Goal: Task Accomplishment & Management: Use online tool/utility

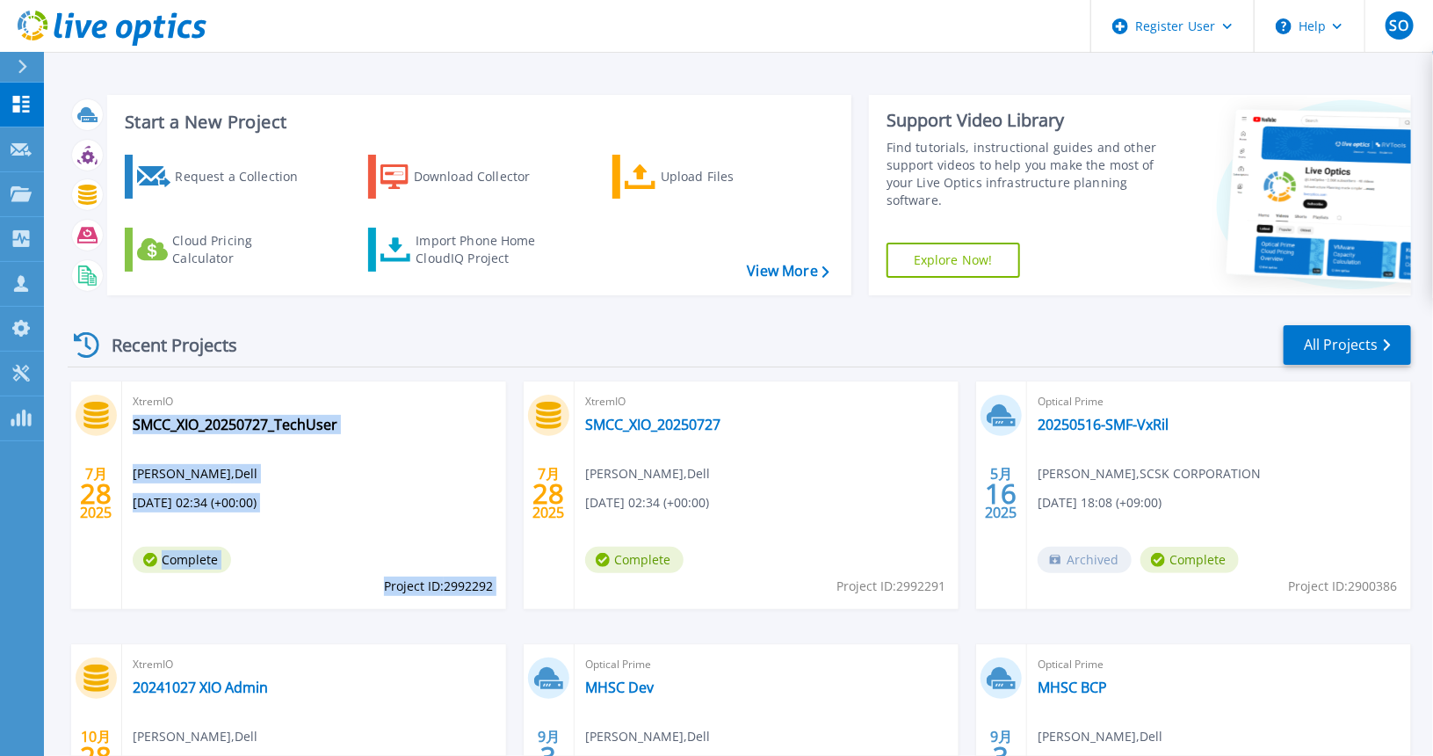
drag, startPoint x: 543, startPoint y: 433, endPoint x: 584, endPoint y: 434, distance: 41.3
click at [584, 433] on div "7月 28 [DATE] XtremIO SMCC_XIO_20250727_TechUser [PERSON_NAME] , Dell [DATE] 02:…" at bounding box center [733, 643] width 1358 height 525
click at [426, 432] on div "XtremIO SMCC_XIO_20250727_TechUser [PERSON_NAME] , Dell [DATE] 02:34 (+00:00) C…" at bounding box center [314, 495] width 384 height 228
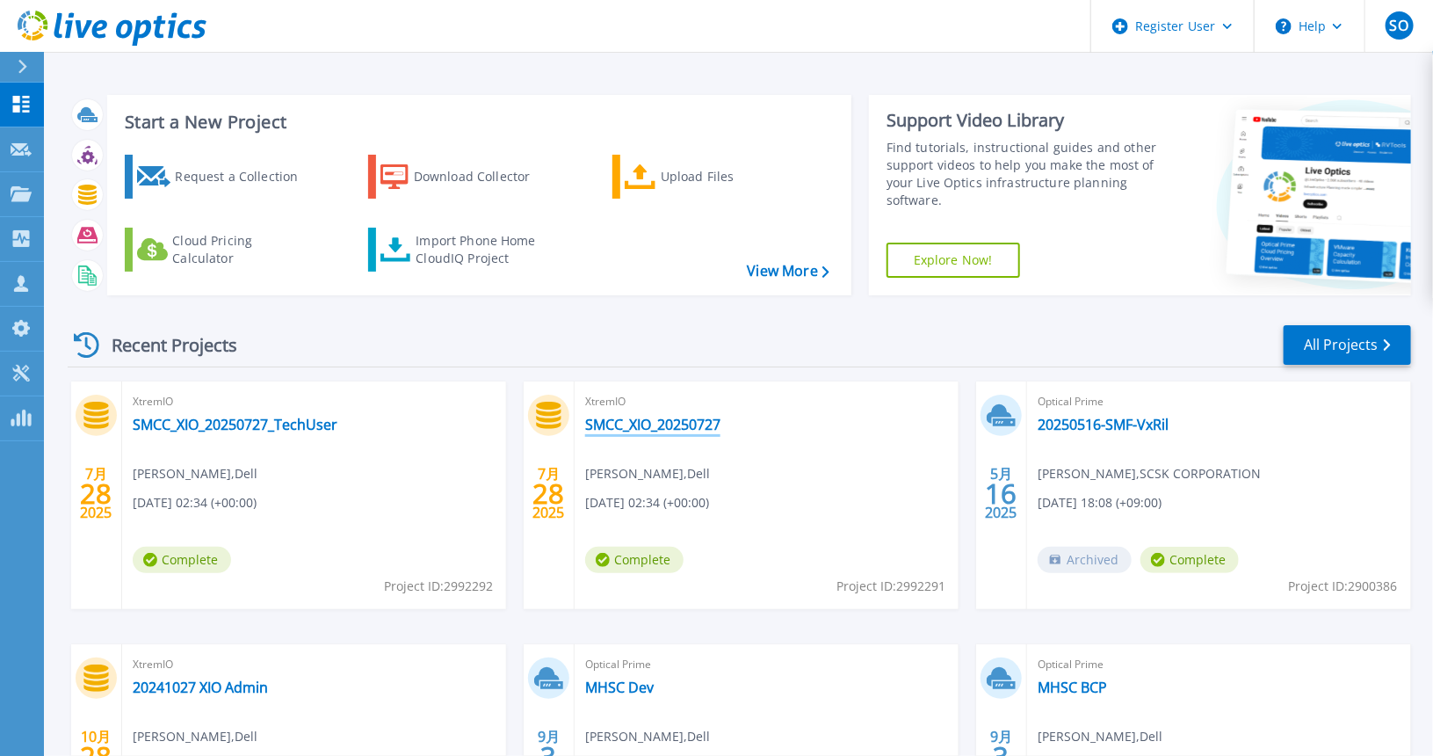
click at [640, 424] on link "SMCC_XIO_20250727" at bounding box center [652, 425] width 135 height 18
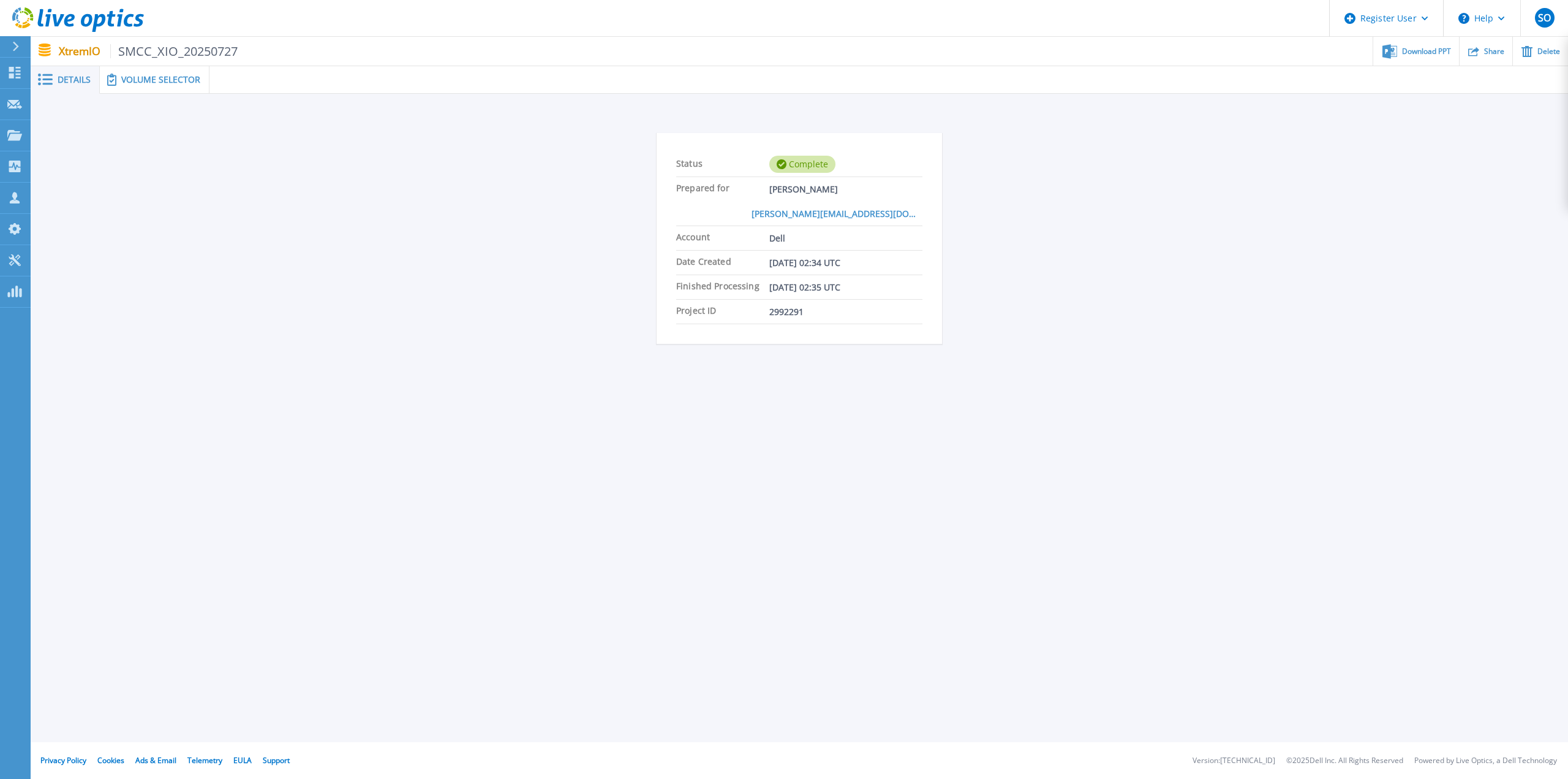
click at [163, 84] on span "Volume Selector" at bounding box center [160, 80] width 79 height 8
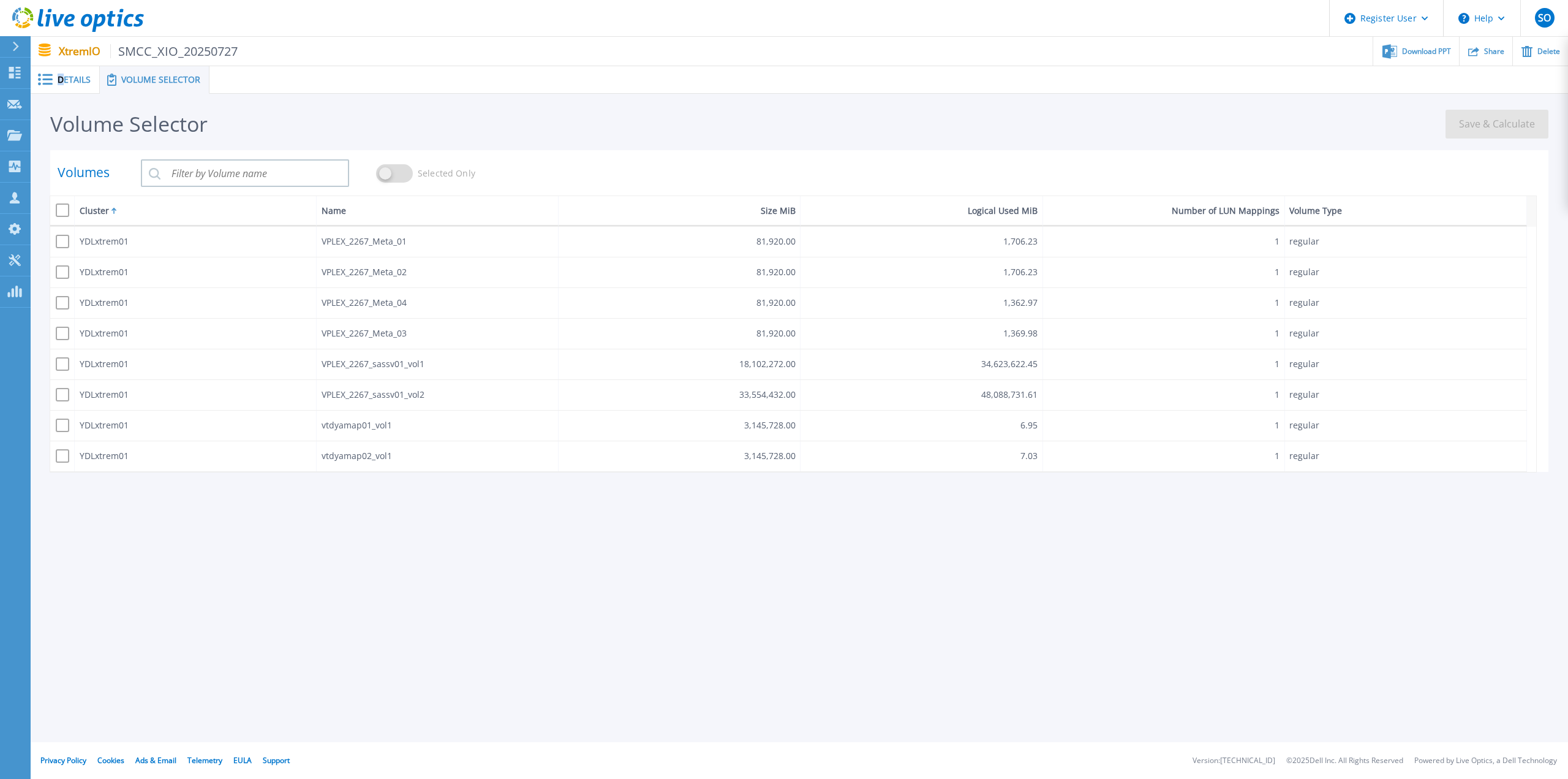
click at [61, 82] on span "Details" at bounding box center [74, 80] width 33 height 8
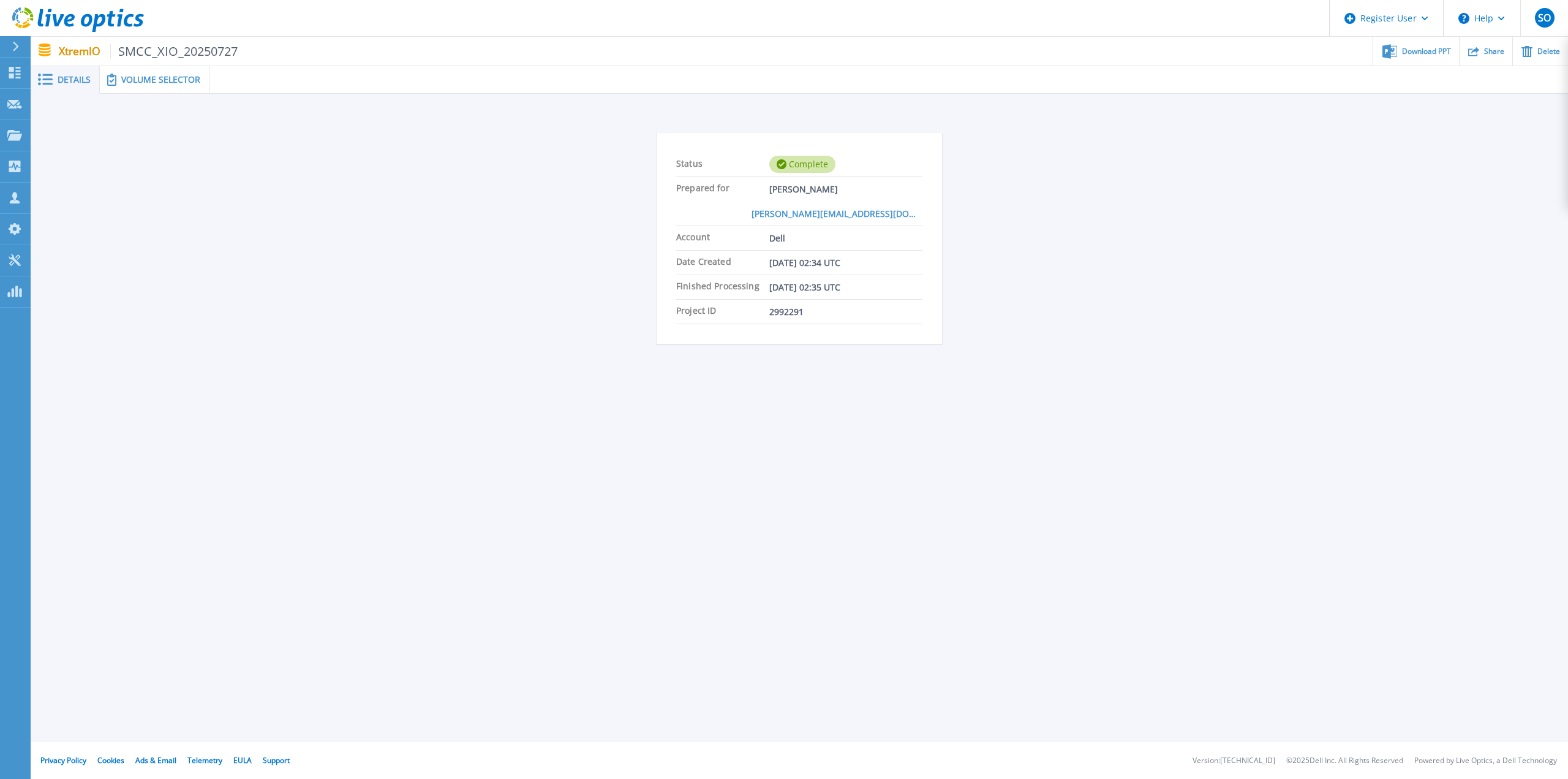
click at [93, 84] on div "Details" at bounding box center [65, 80] width 69 height 28
click at [134, 82] on span "Volume Selector" at bounding box center [160, 80] width 79 height 8
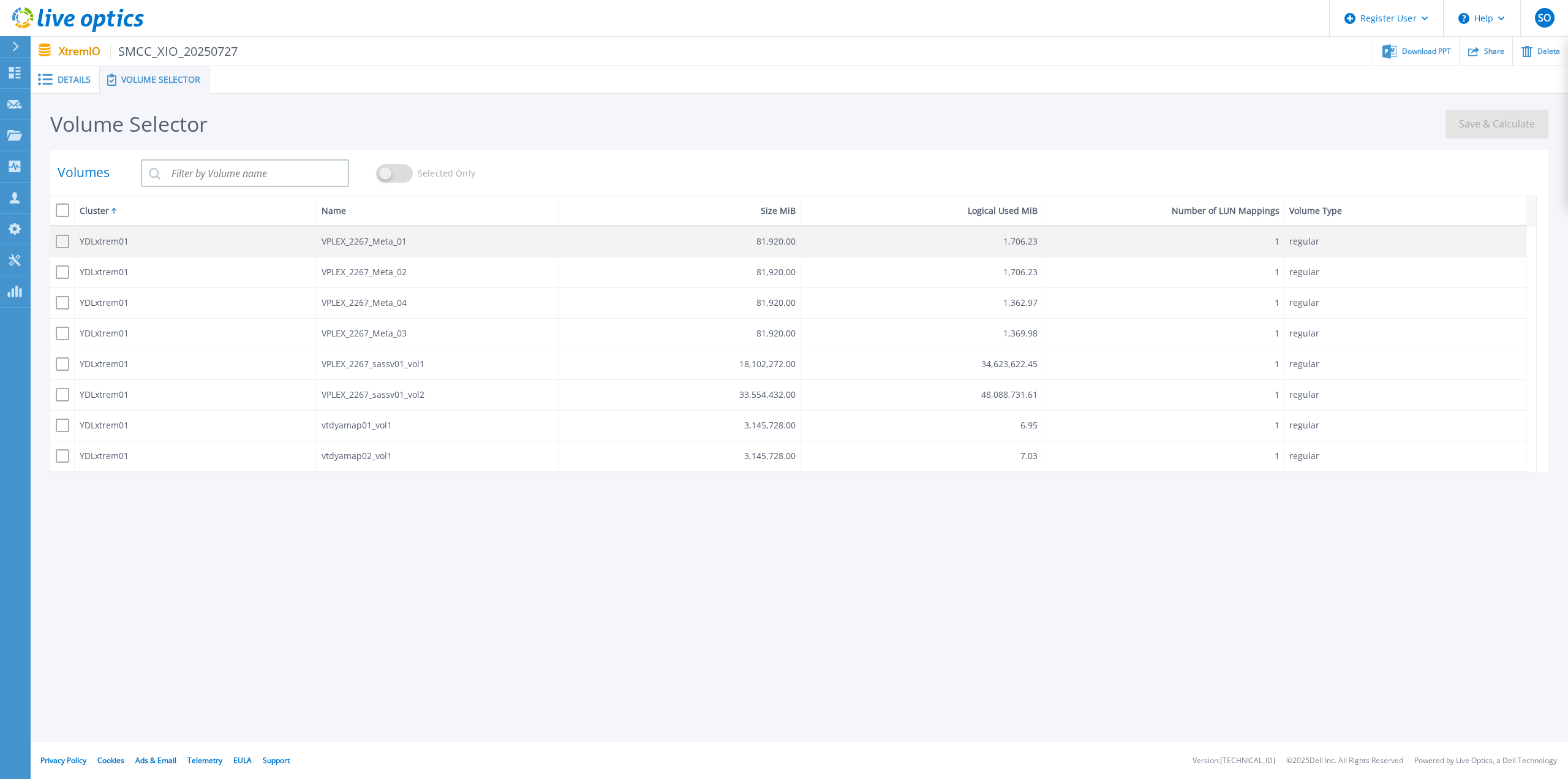
click at [66, 239] on span at bounding box center [62, 241] width 13 height 13
click at [59, 239] on input "checkbox" at bounding box center [59, 239] width 0 height 0
click at [64, 245] on span at bounding box center [62, 241] width 13 height 13
click at [59, 239] on input "checkbox" at bounding box center [59, 239] width 0 height 0
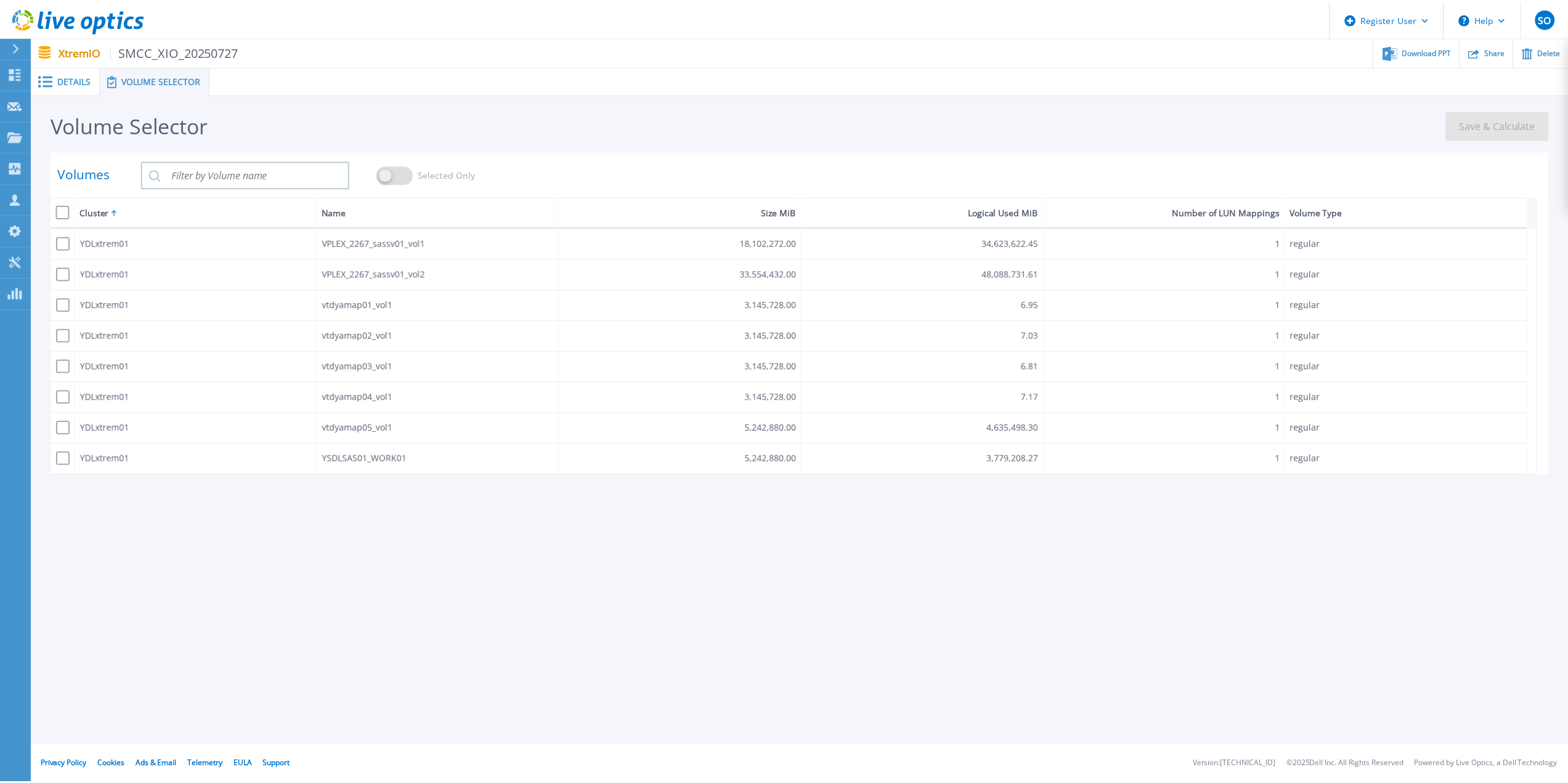
scroll to position [62, 0]
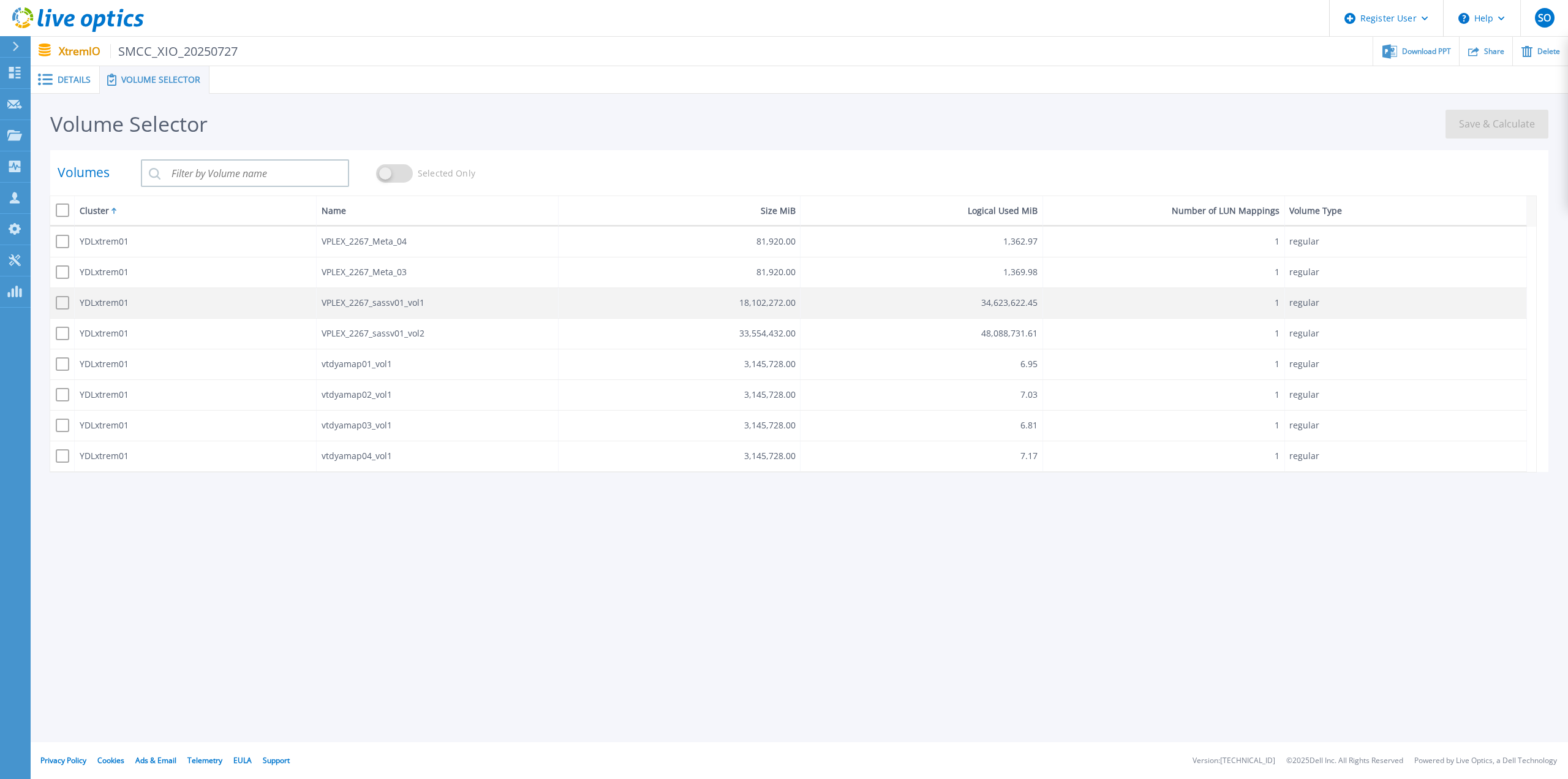
click at [66, 307] on span at bounding box center [62, 302] width 13 height 13
click at [59, 300] on input "checkbox" at bounding box center [59, 300] width 0 height 0
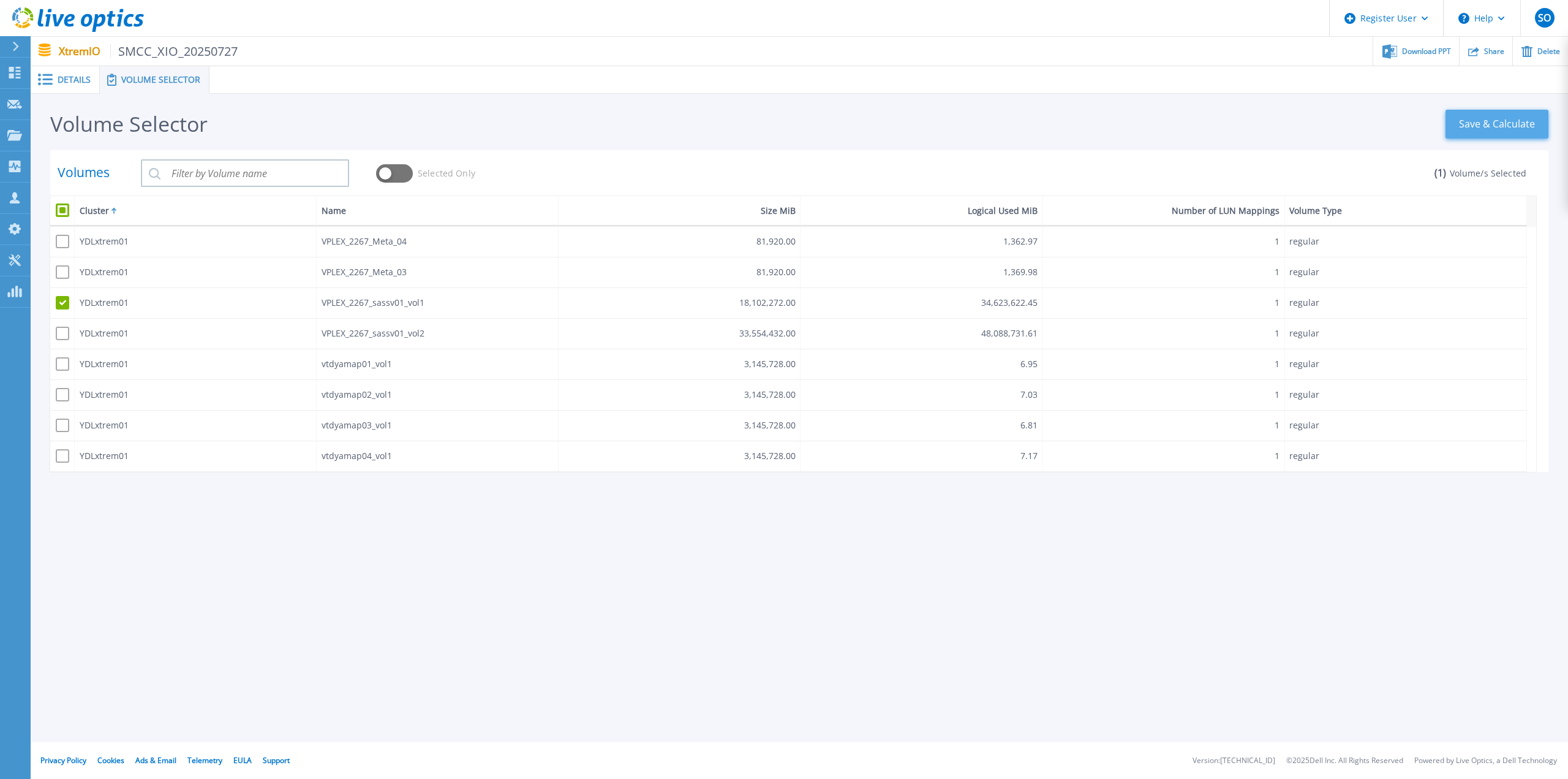
click at [1485, 126] on span "Save & Calculate" at bounding box center [1497, 124] width 76 height 17
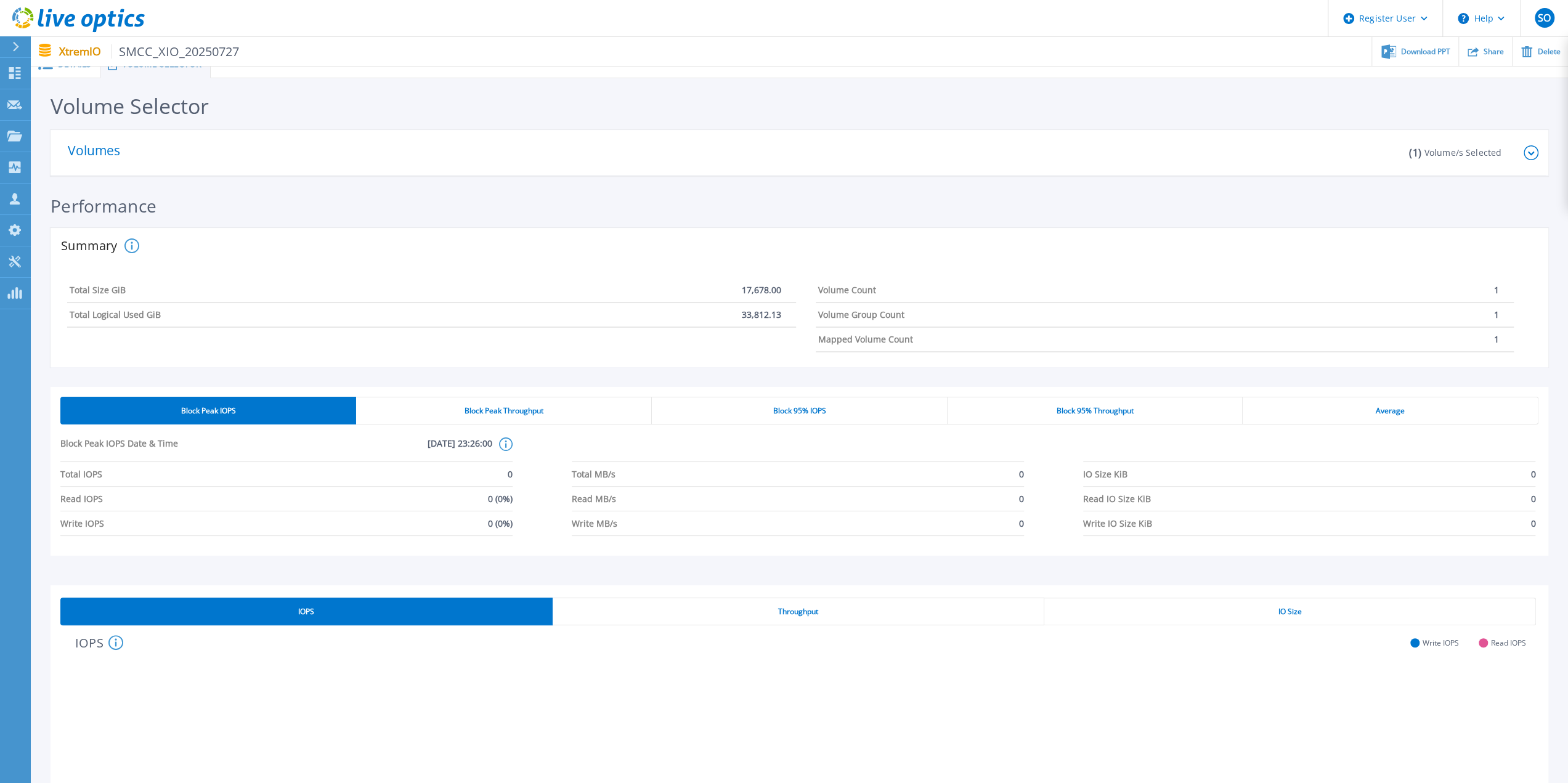
scroll to position [0, 0]
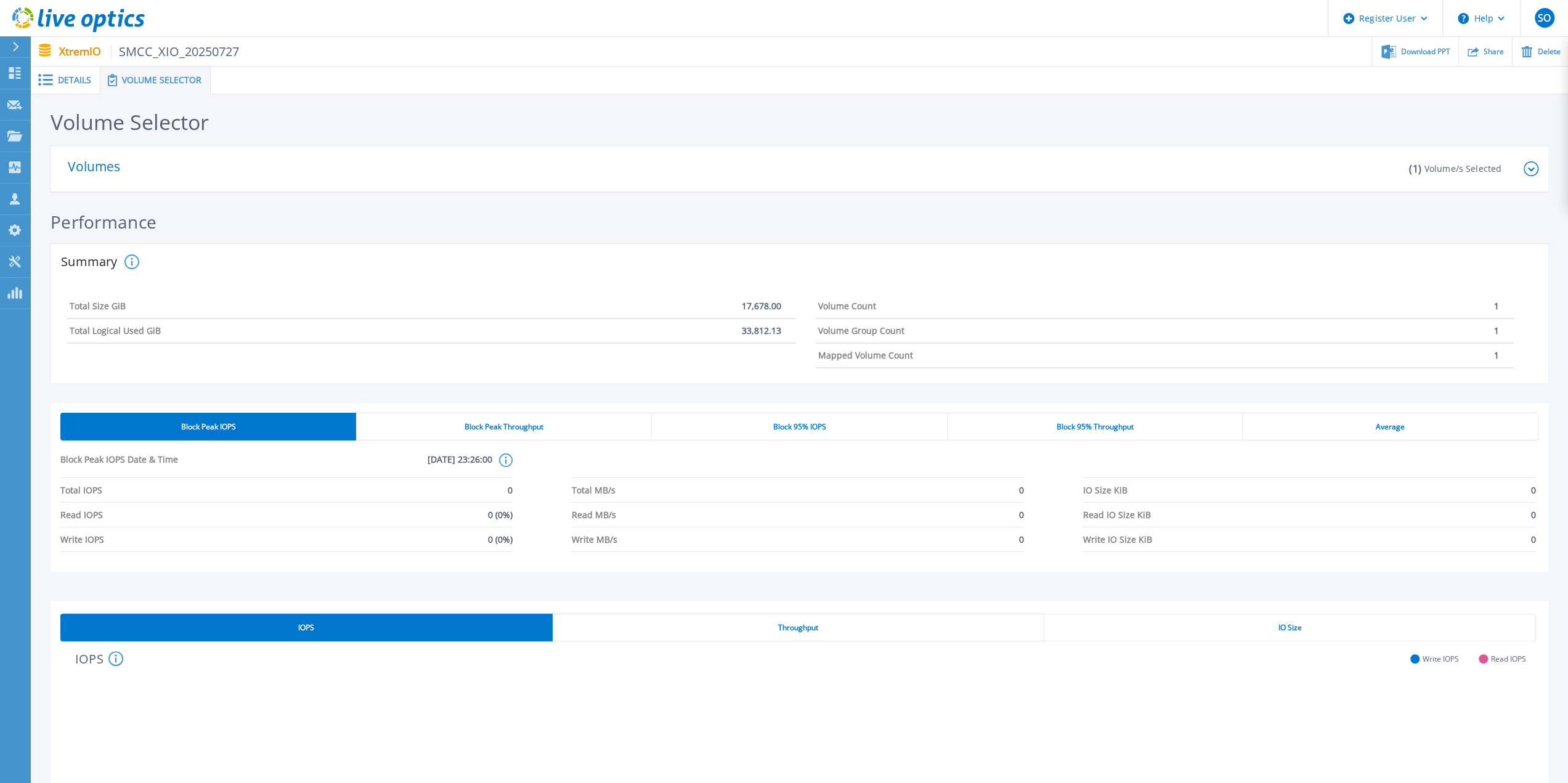
click at [149, 82] on span "Volume Selector" at bounding box center [161, 80] width 79 height 8
click at [94, 168] on p "Volumes" at bounding box center [99, 168] width 62 height 18
click at [1526, 170] on icon at bounding box center [1531, 168] width 15 height 15
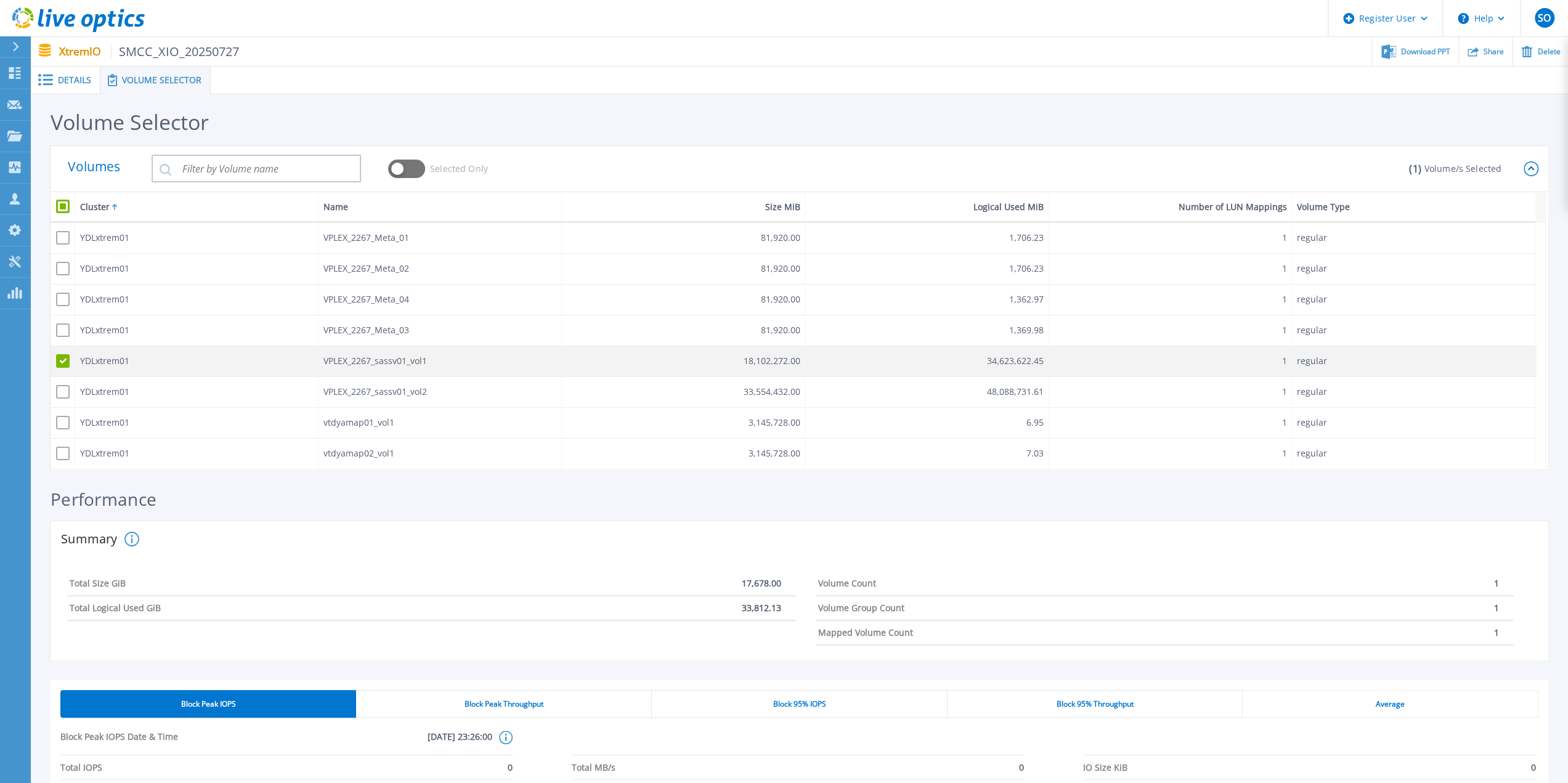
click at [64, 359] on span at bounding box center [62, 360] width 13 height 13
click at [60, 358] on input "checkbox" at bounding box center [60, 358] width 0 height 0
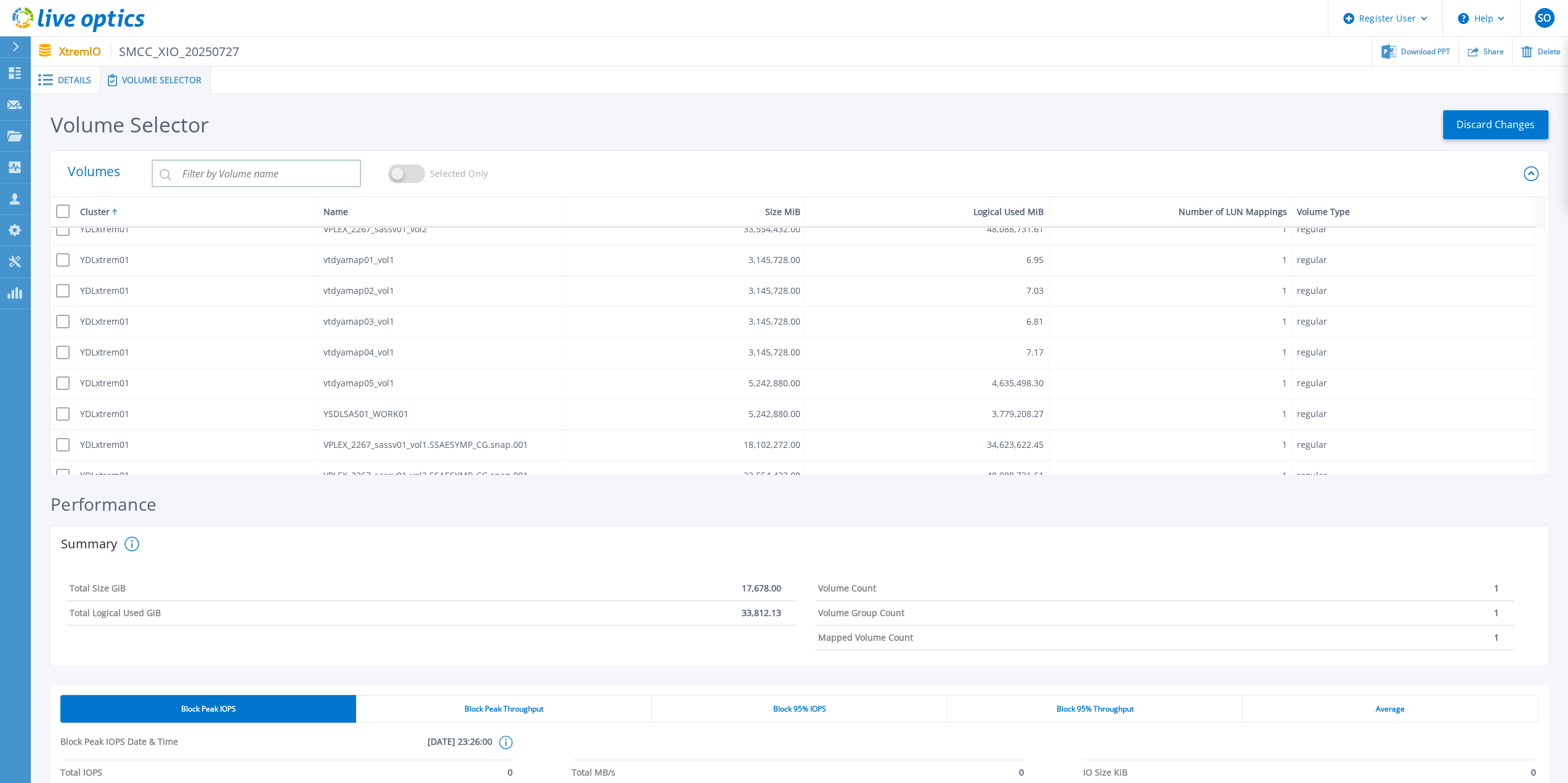
scroll to position [185, 0]
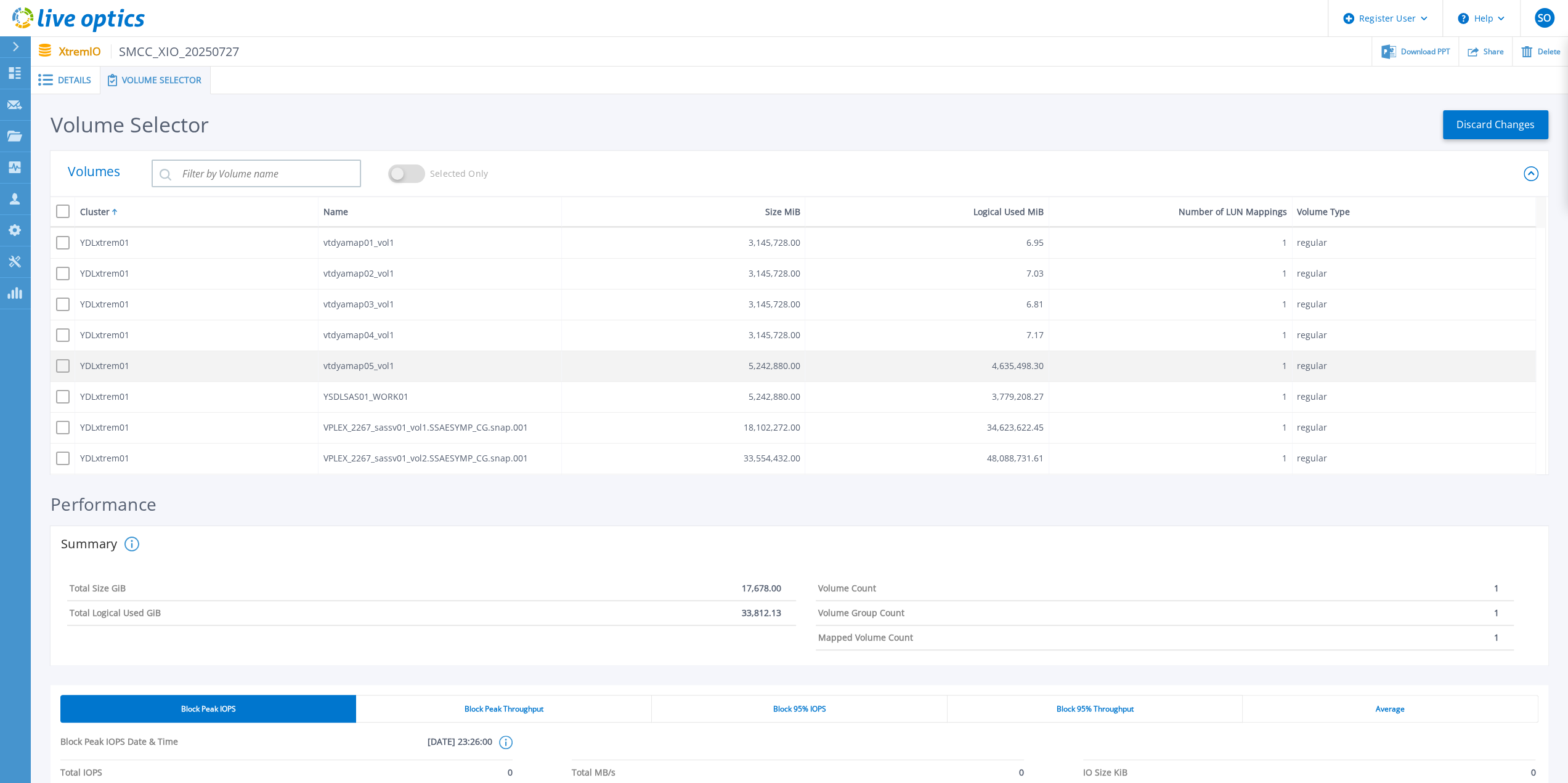
click at [63, 365] on span at bounding box center [62, 365] width 13 height 13
click at [60, 363] on input "checkbox" at bounding box center [60, 363] width 0 height 0
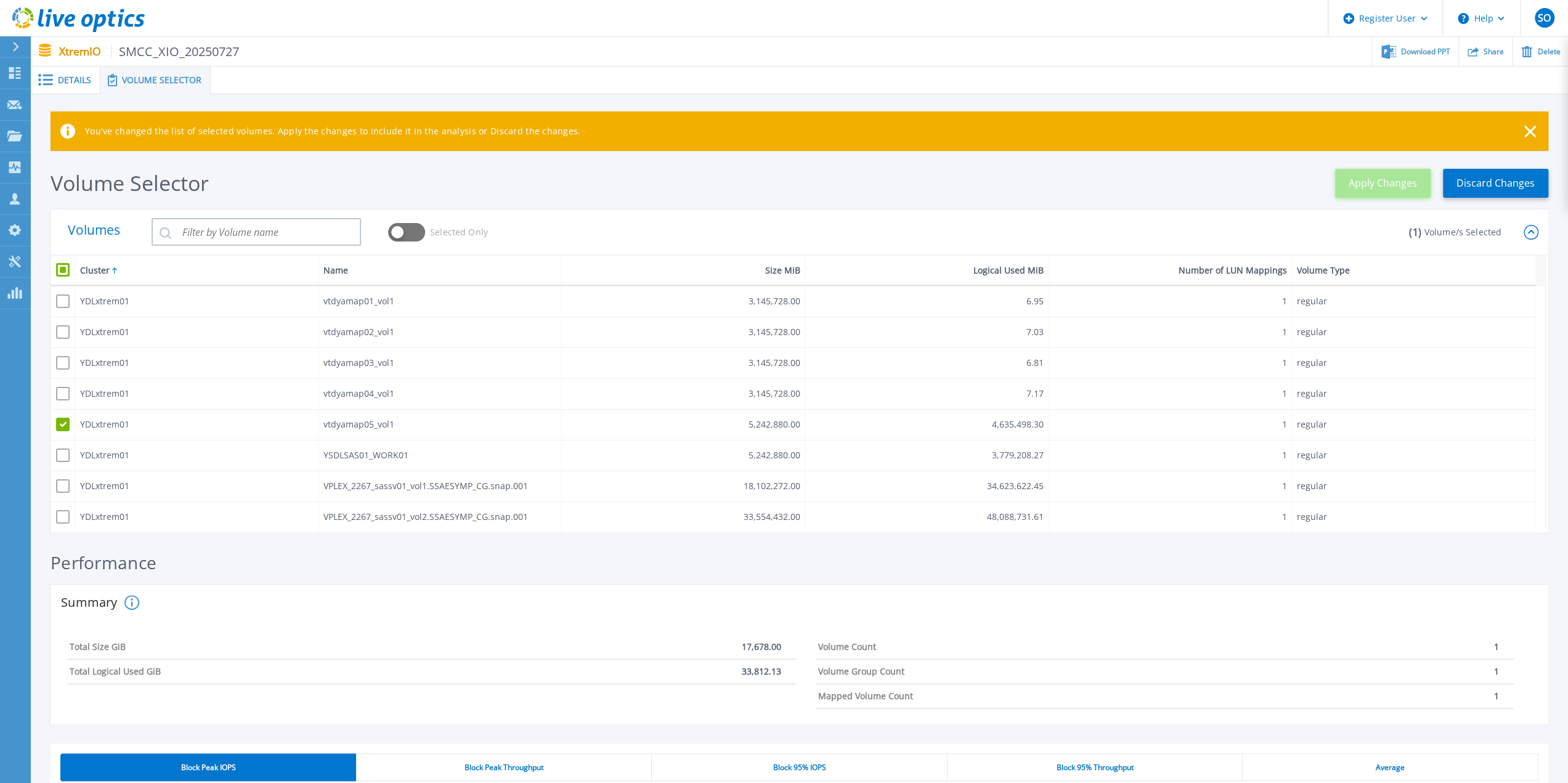
click at [1411, 181] on span "Apply Changes" at bounding box center [1383, 184] width 69 height 17
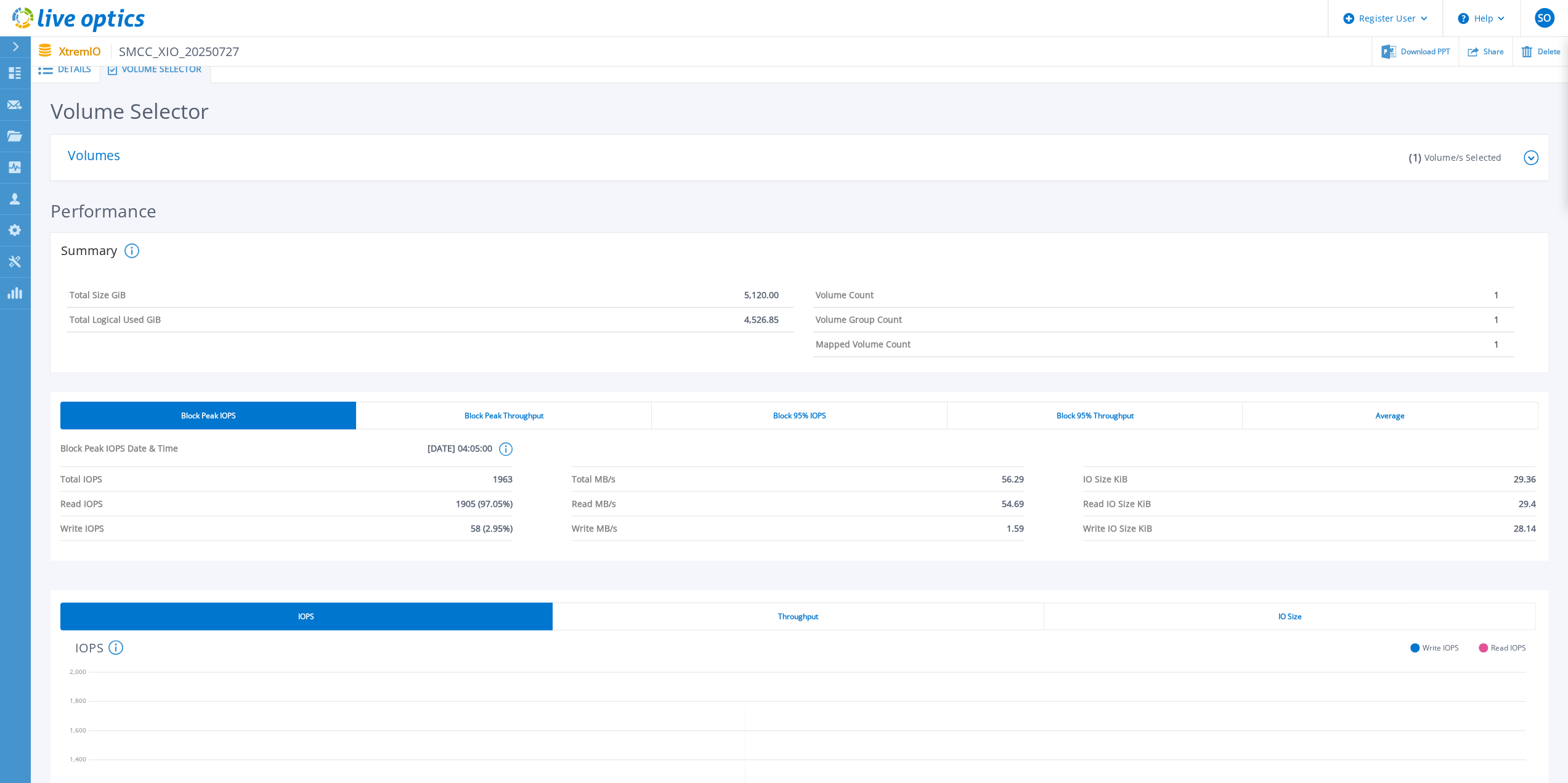
scroll to position [0, 0]
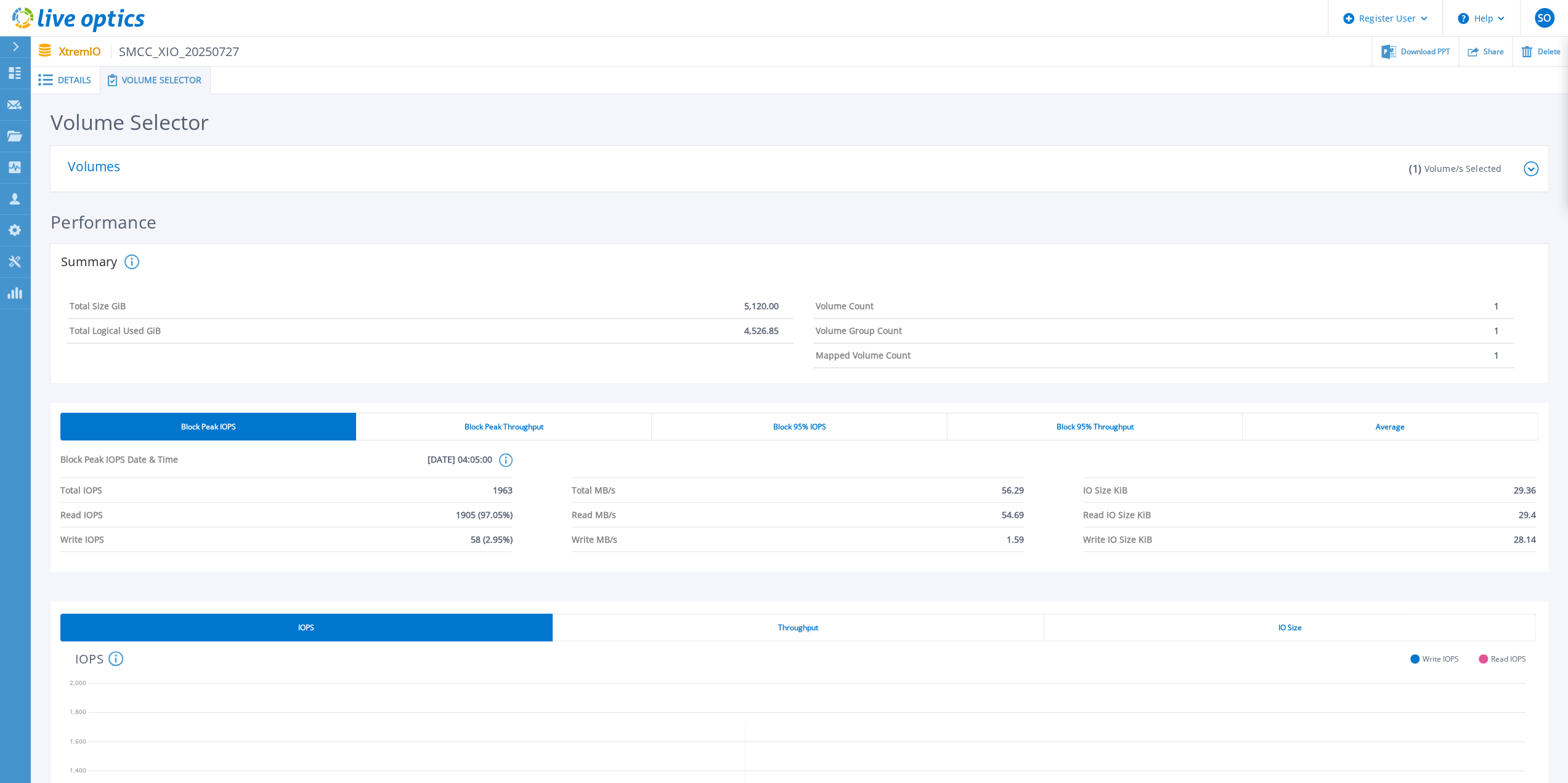
click at [1534, 169] on icon at bounding box center [1531, 168] width 15 height 15
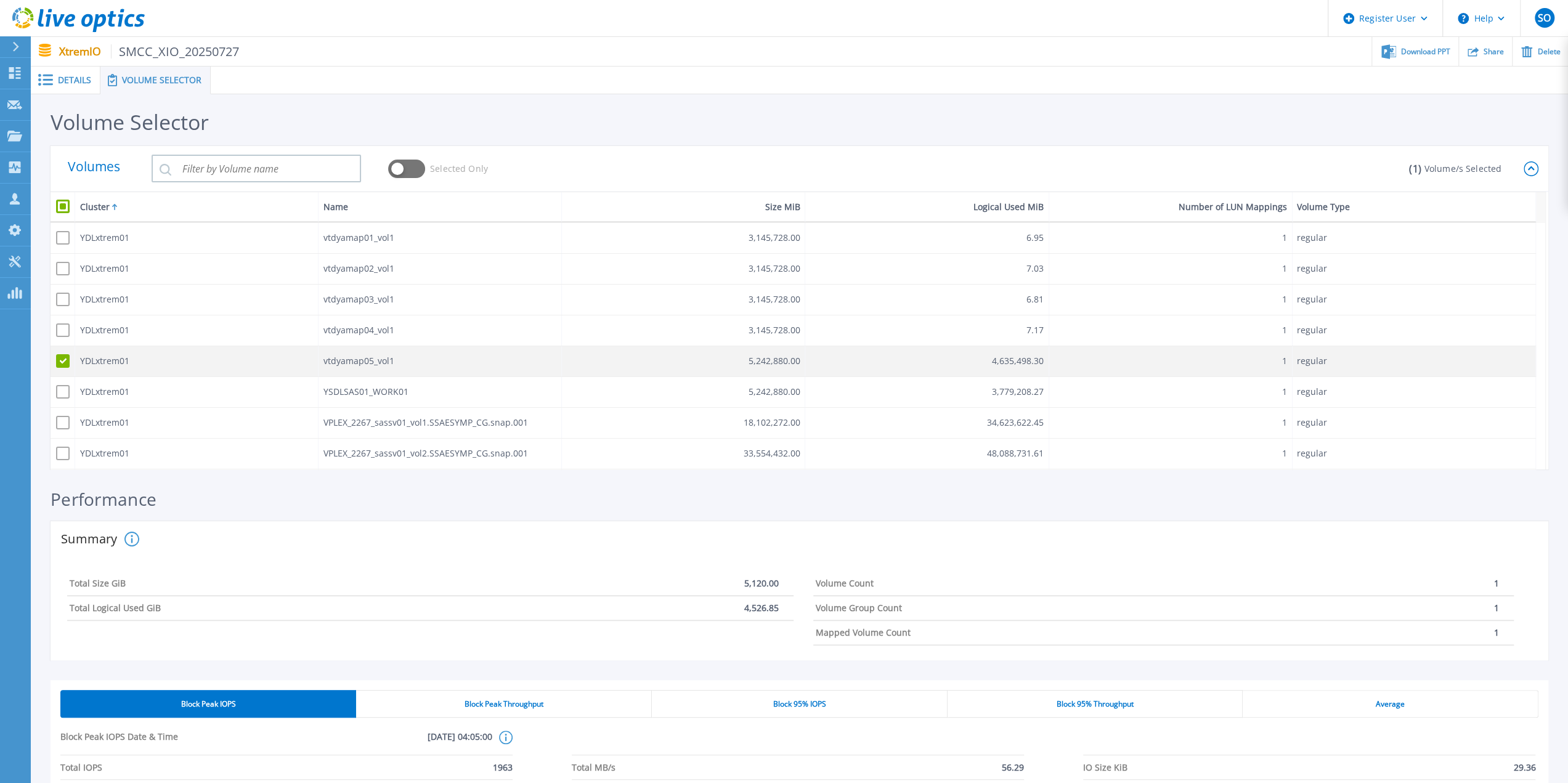
click at [67, 364] on span at bounding box center [62, 360] width 13 height 13
click at [60, 358] on input "checkbox" at bounding box center [60, 358] width 0 height 0
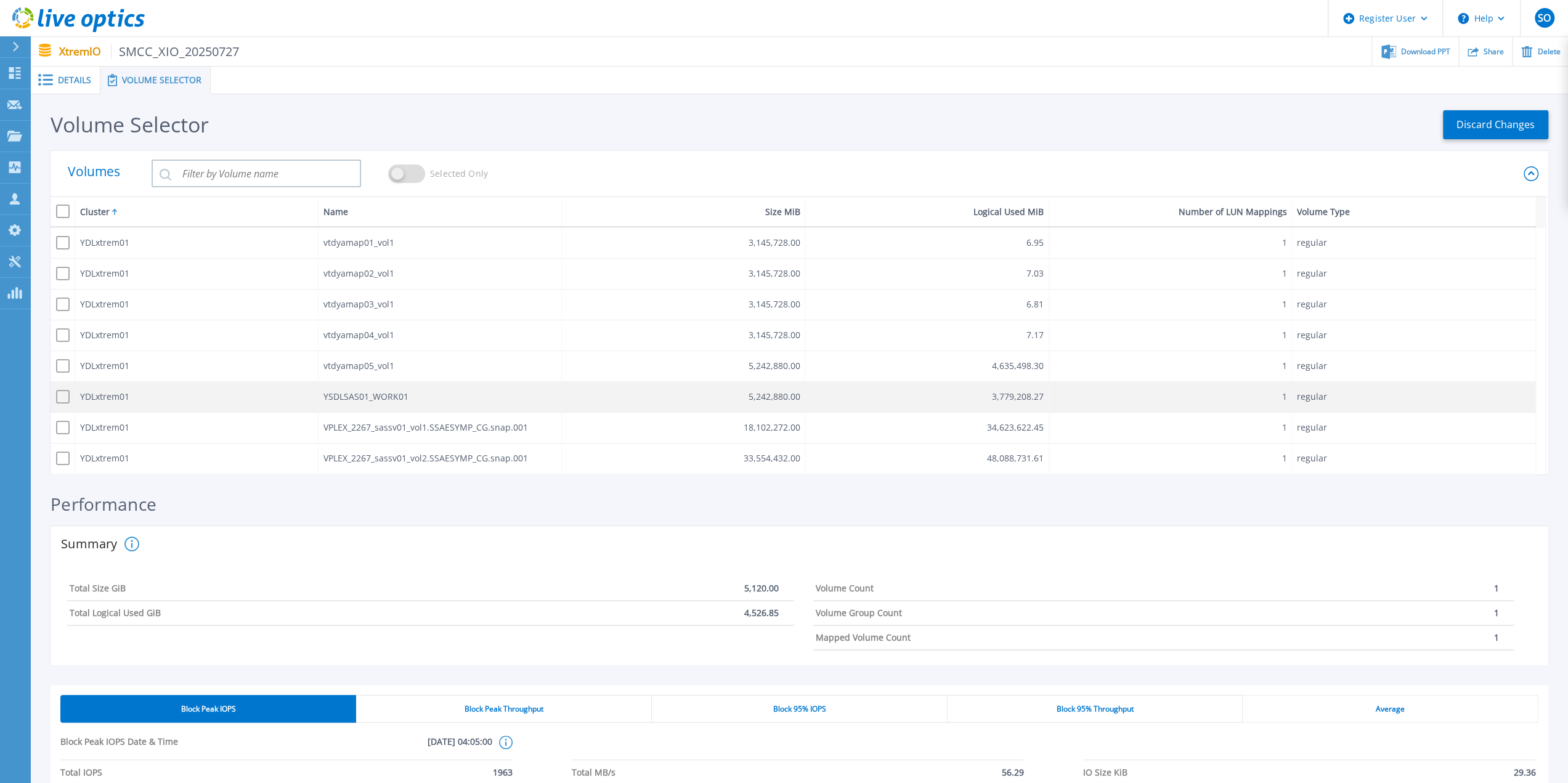
scroll to position [246, 0]
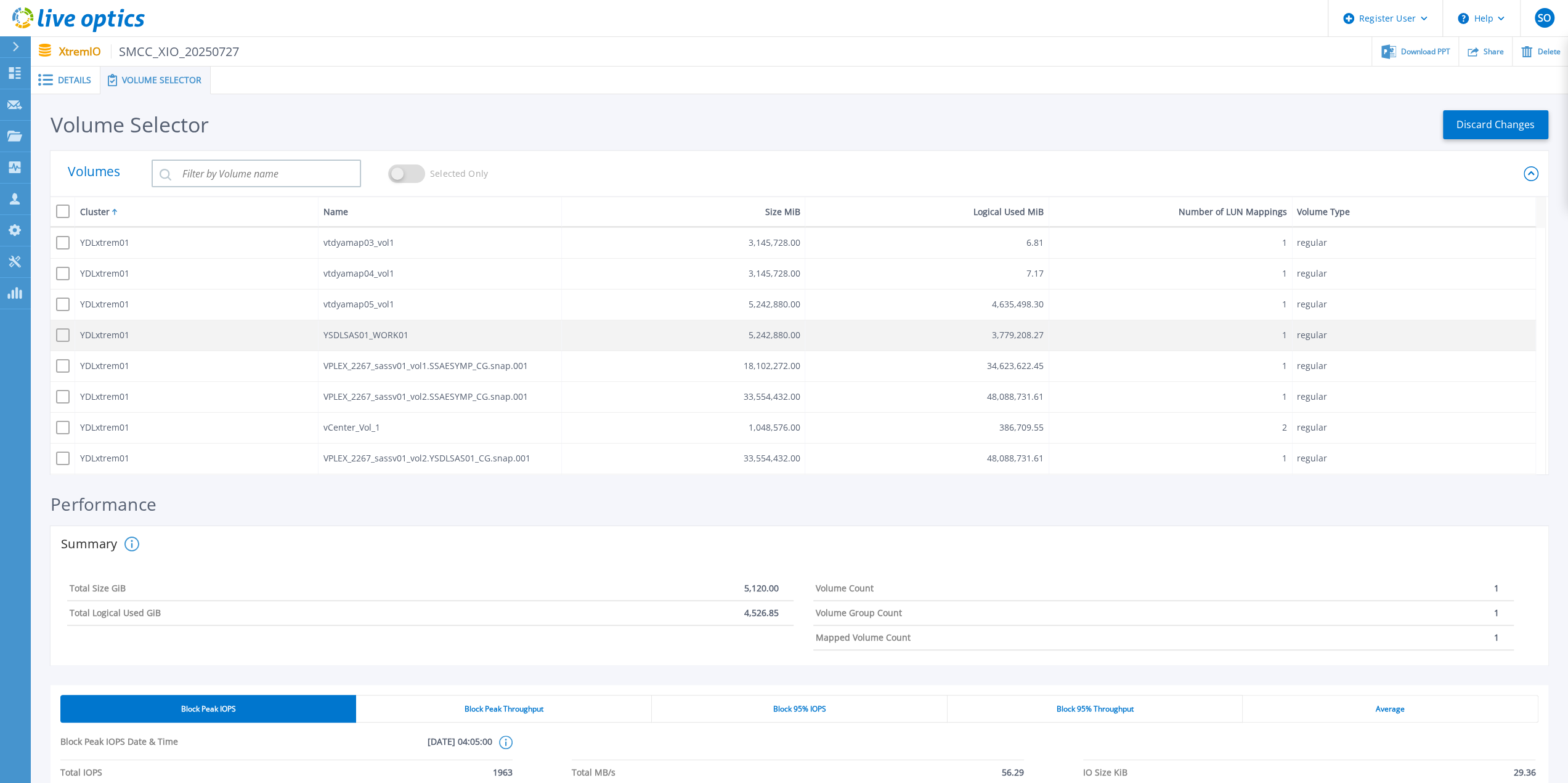
click at [59, 334] on span at bounding box center [62, 334] width 13 height 13
click at [60, 332] on input "checkbox" at bounding box center [60, 332] width 0 height 0
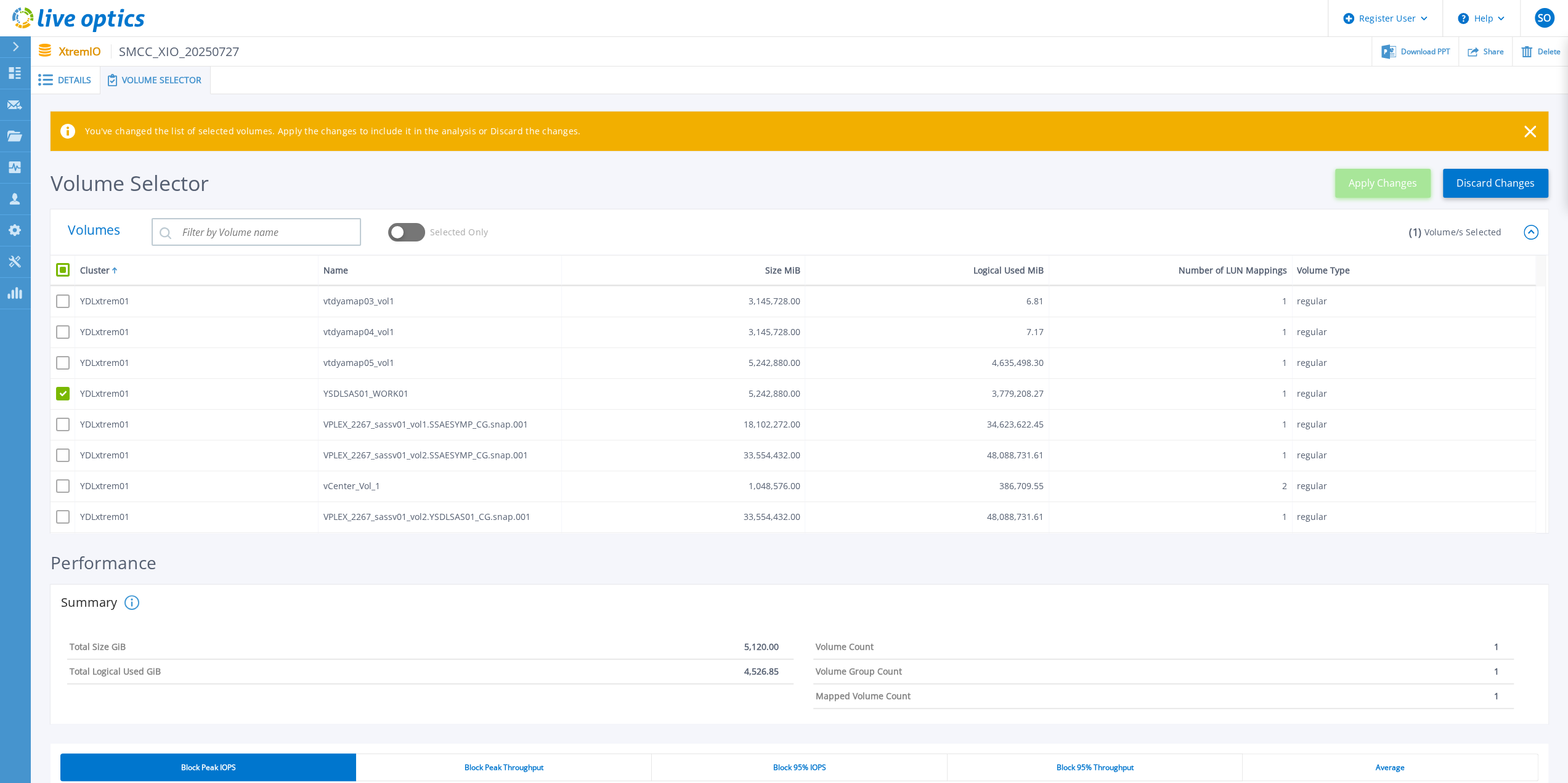
click at [1389, 183] on span "Apply Changes" at bounding box center [1383, 184] width 69 height 17
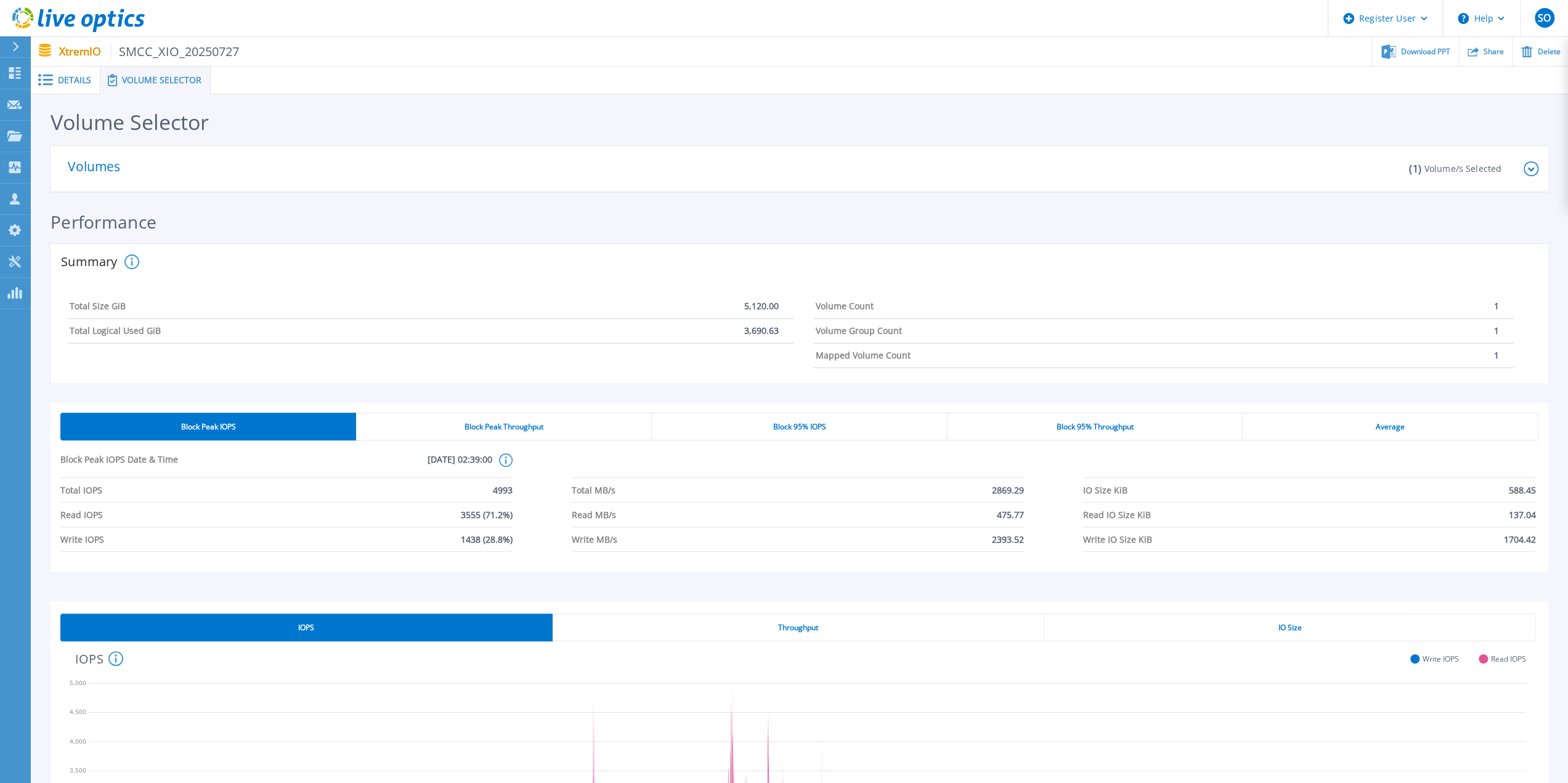
scroll to position [0, 0]
click at [1531, 170] on icon at bounding box center [1531, 168] width 6 height 4
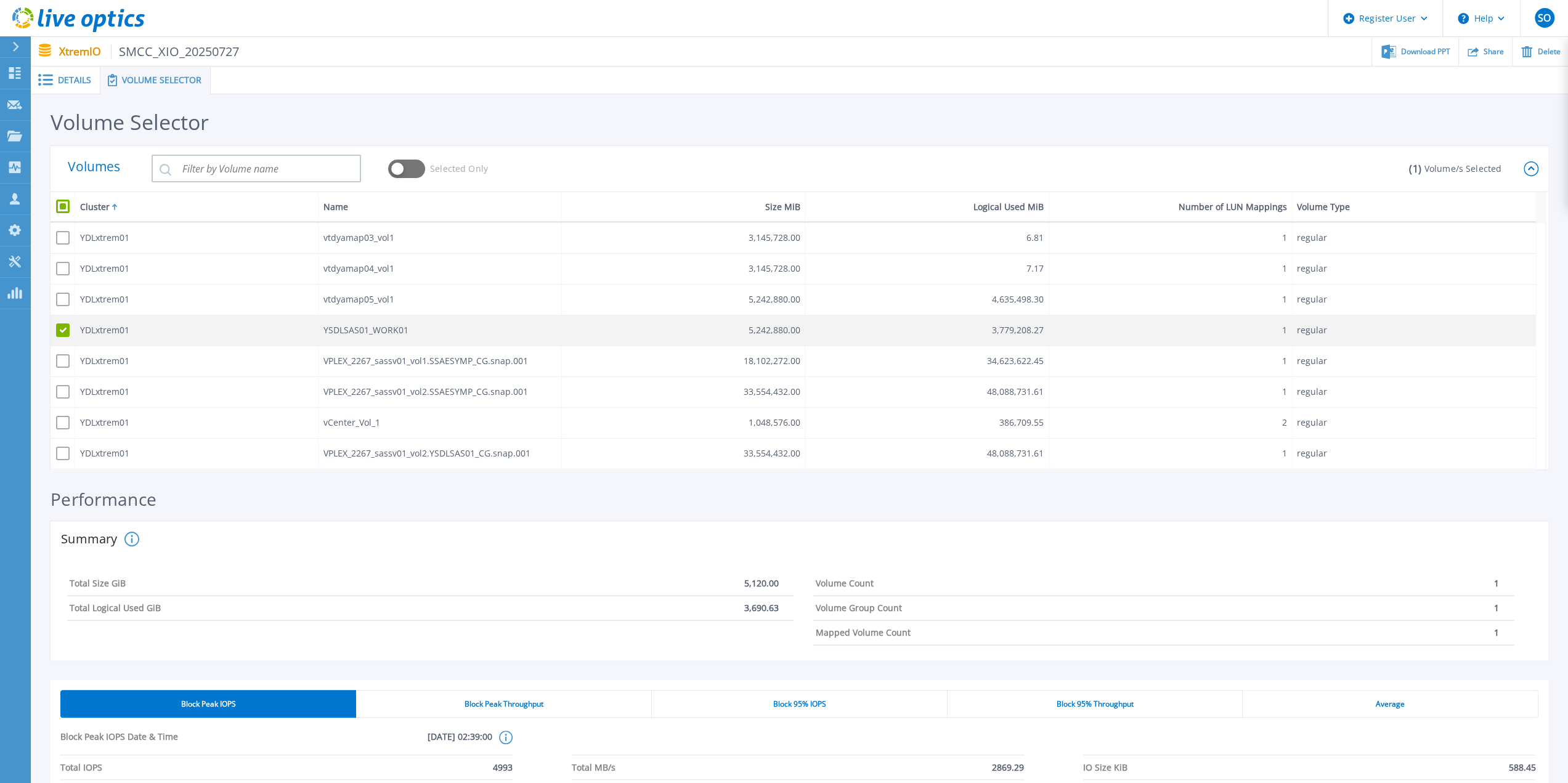
click at [60, 332] on span at bounding box center [62, 329] width 13 height 13
click at [60, 327] on input "checkbox" at bounding box center [60, 327] width 0 height 0
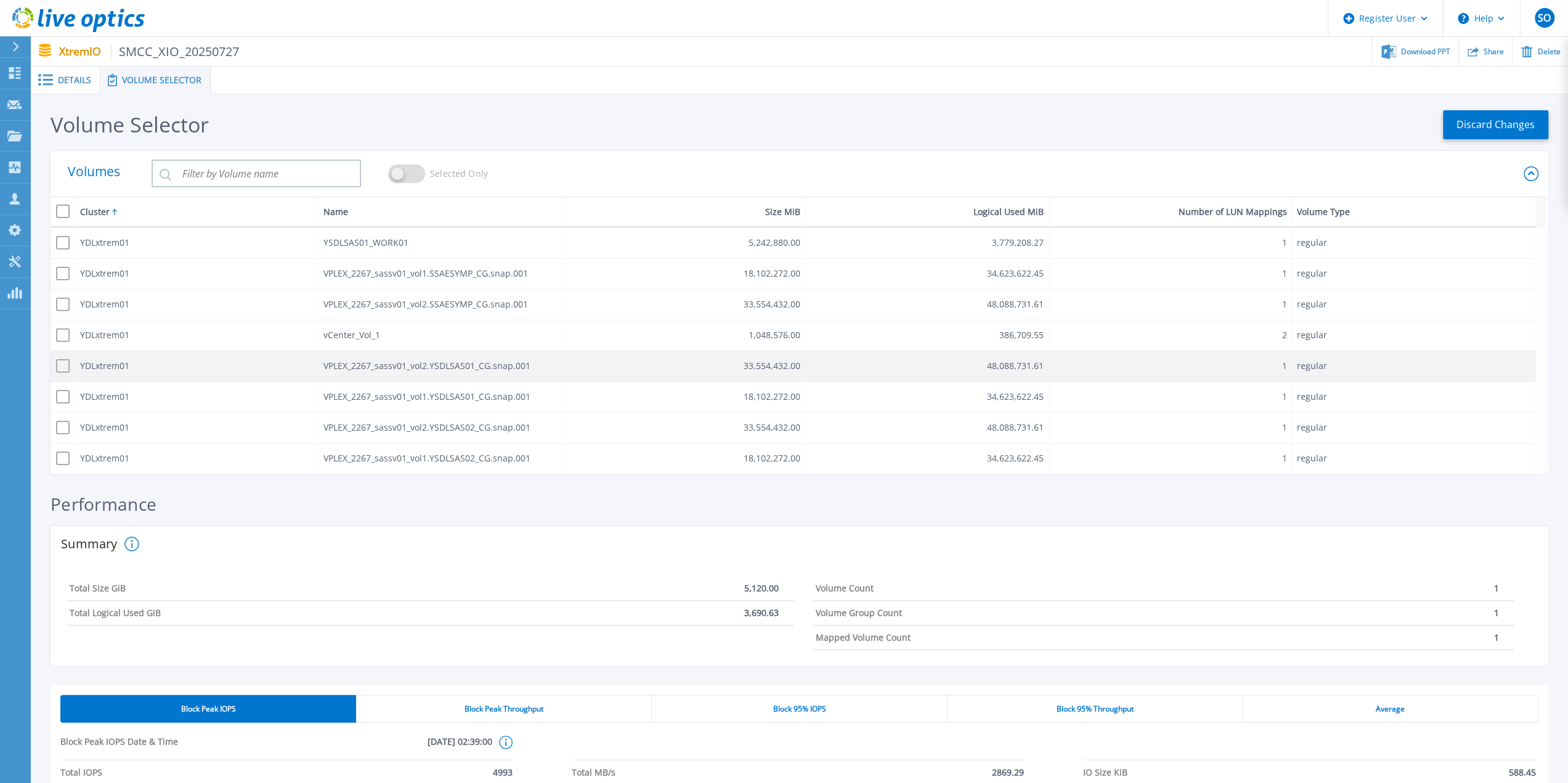
scroll to position [62, 0]
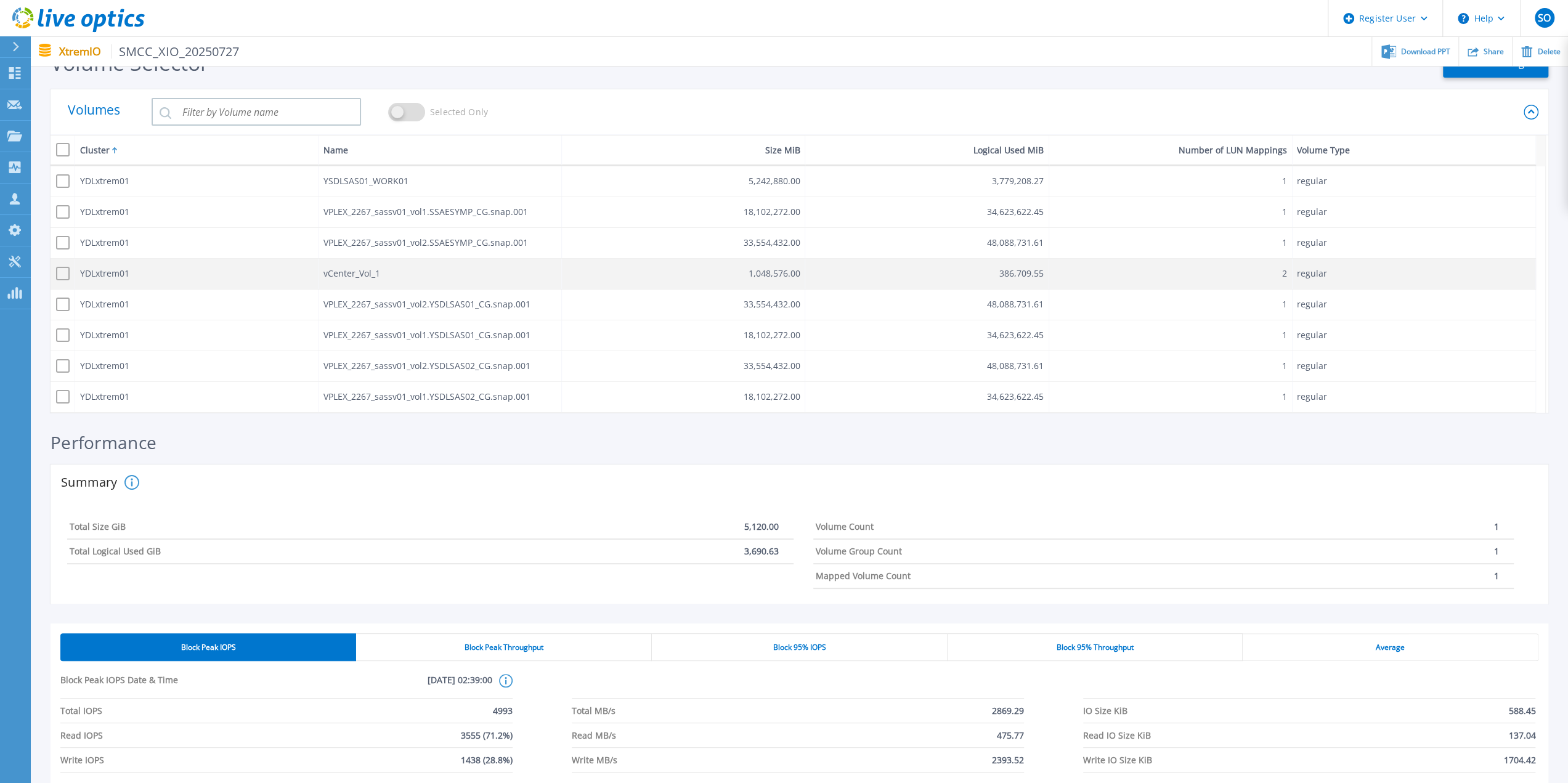
click at [64, 266] on span at bounding box center [62, 273] width 13 height 13
click at [60, 271] on input "checkbox" at bounding box center [60, 271] width 0 height 0
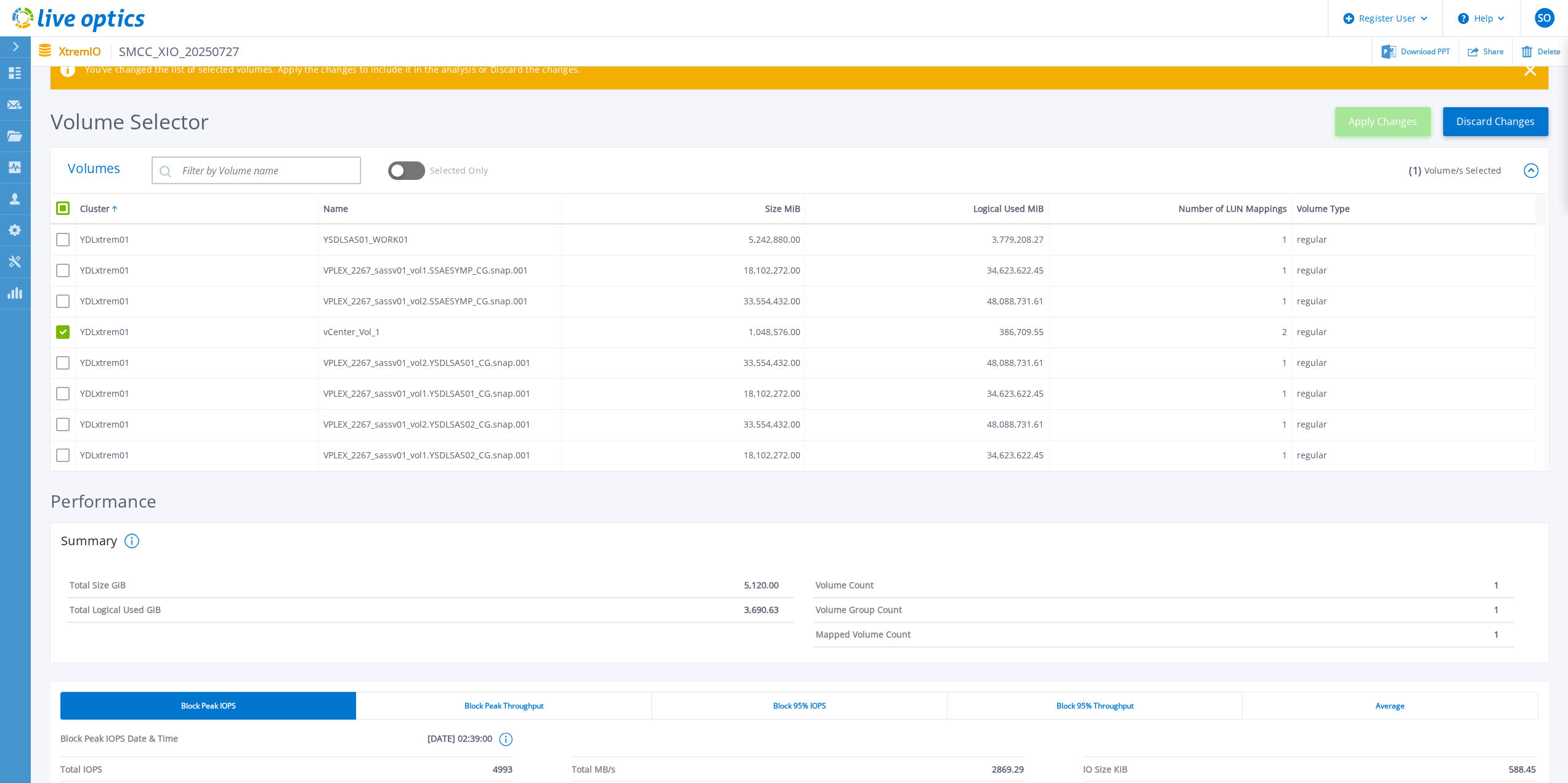
click at [1381, 126] on span "Apply Changes" at bounding box center [1383, 122] width 69 height 17
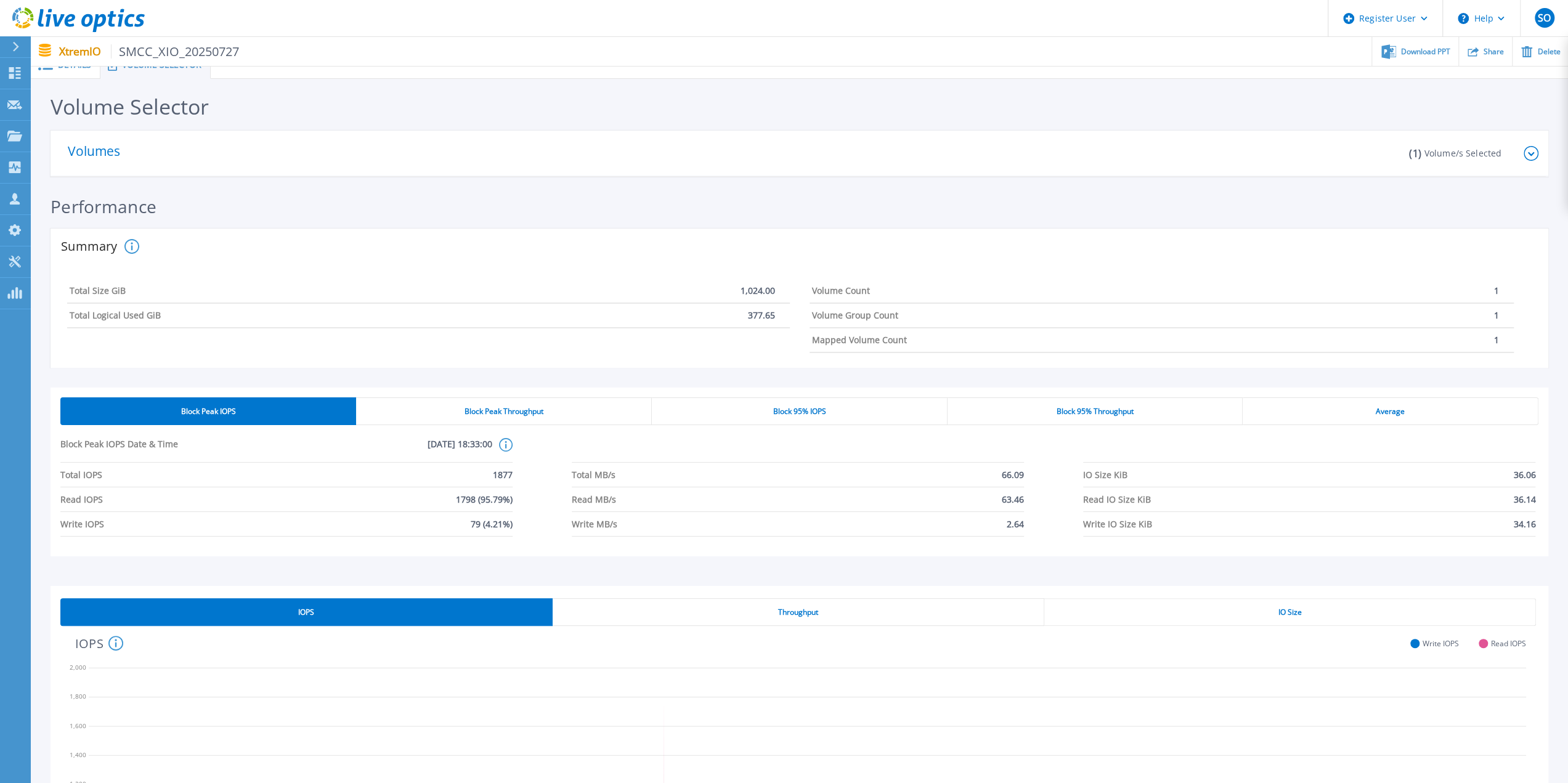
scroll to position [0, 0]
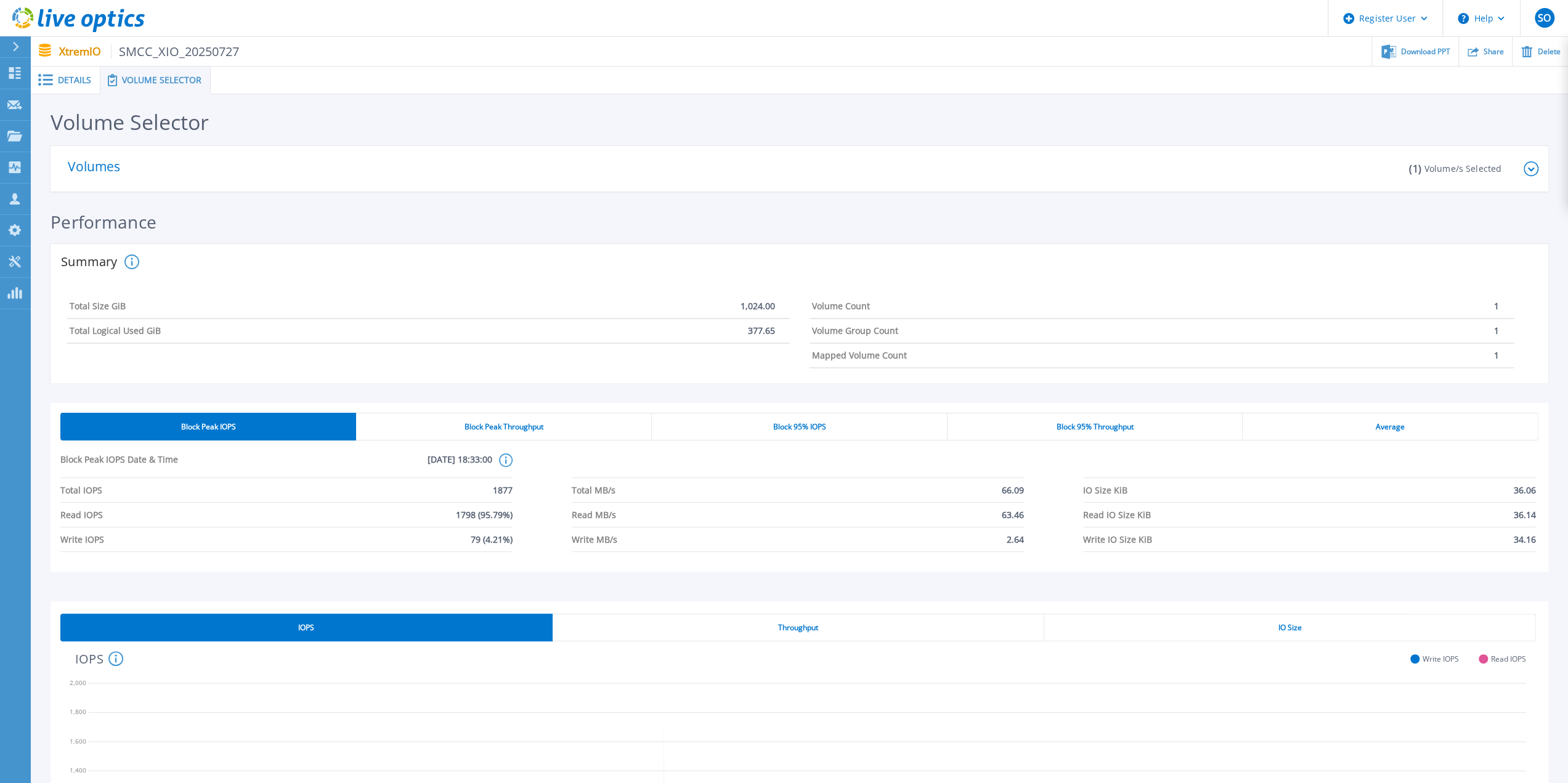
click at [1531, 167] on icon at bounding box center [1531, 168] width 15 height 15
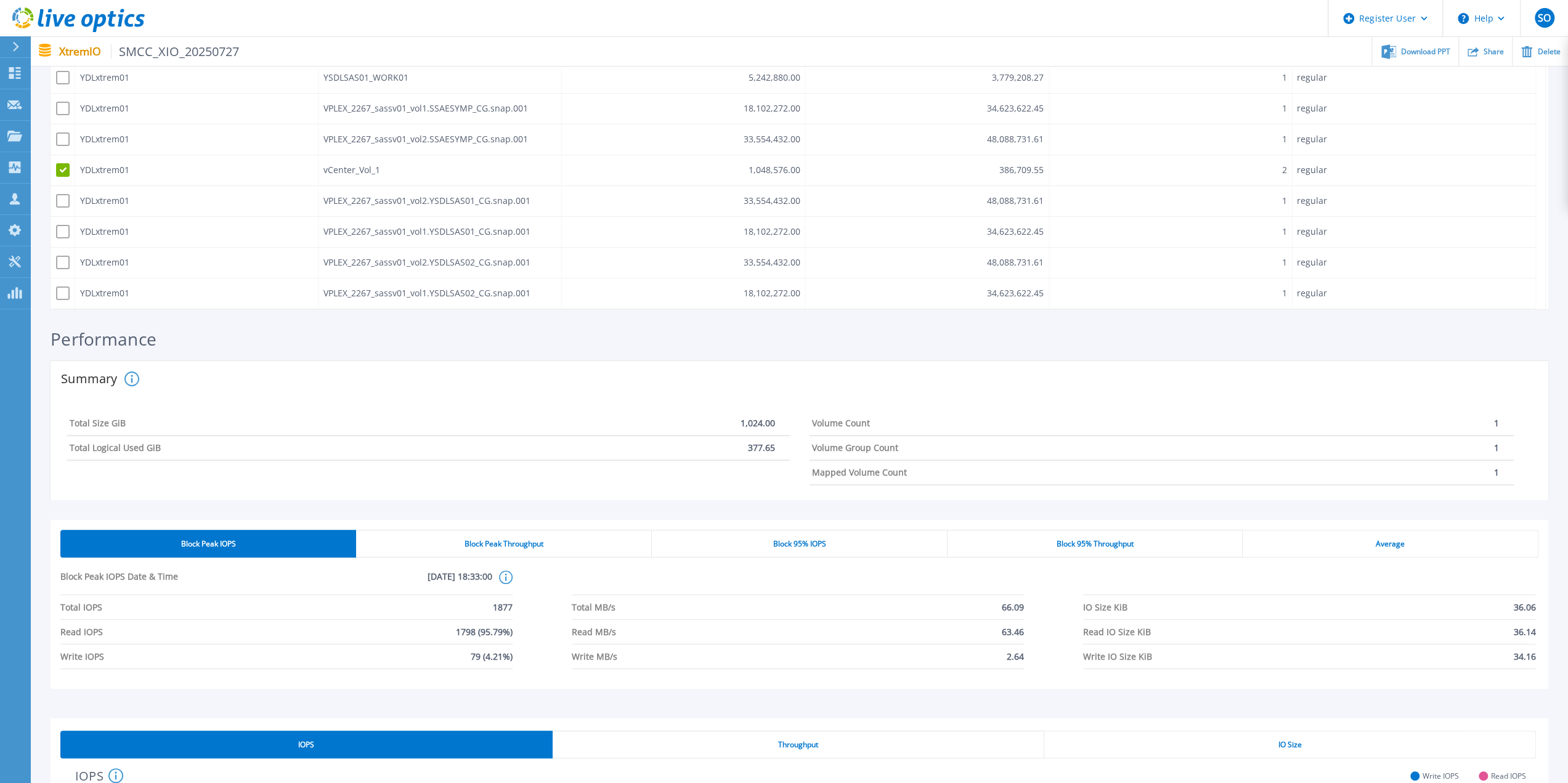
scroll to position [185, 0]
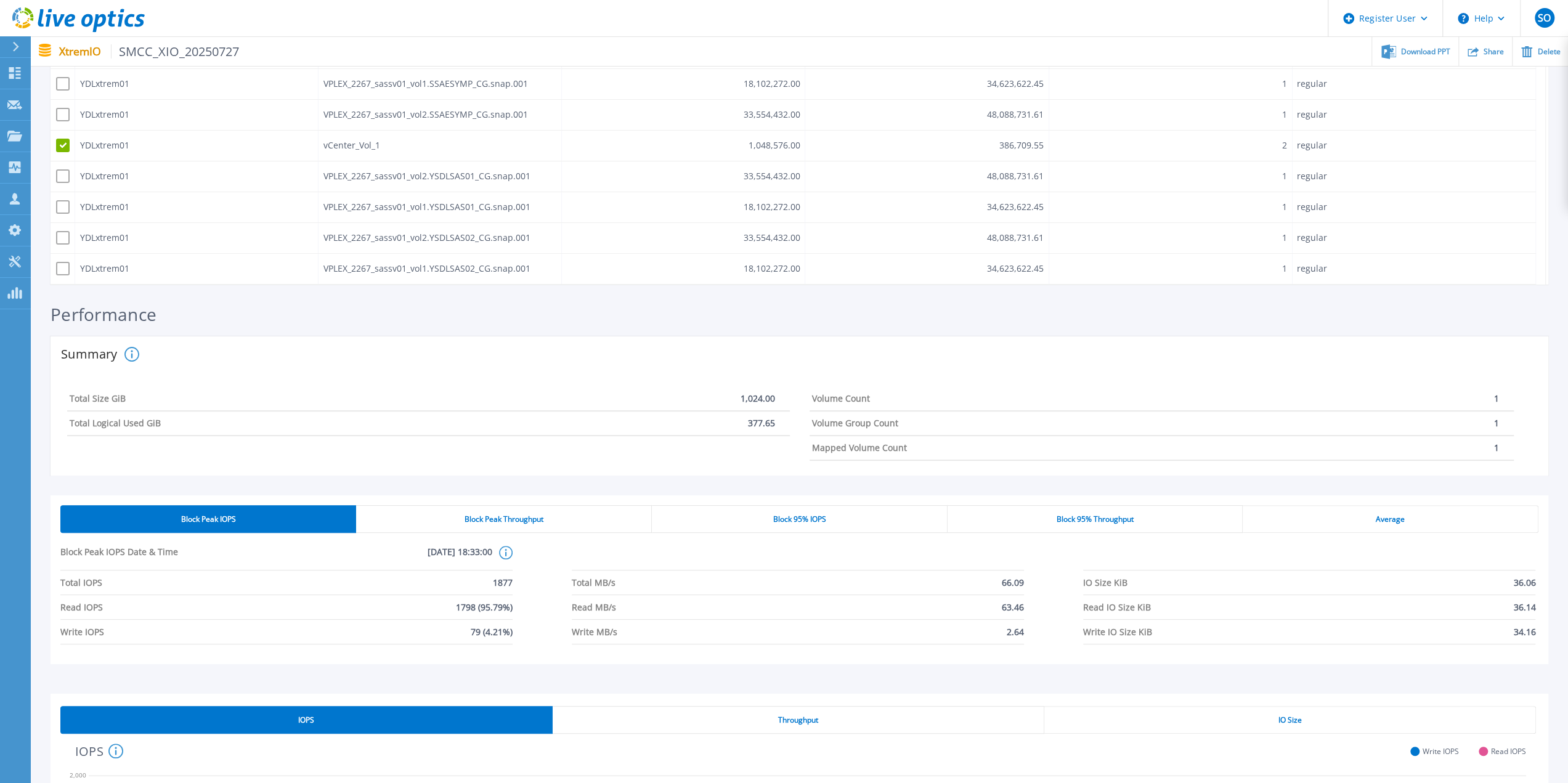
click at [764, 428] on p "377.65" at bounding box center [762, 423] width 27 height 10
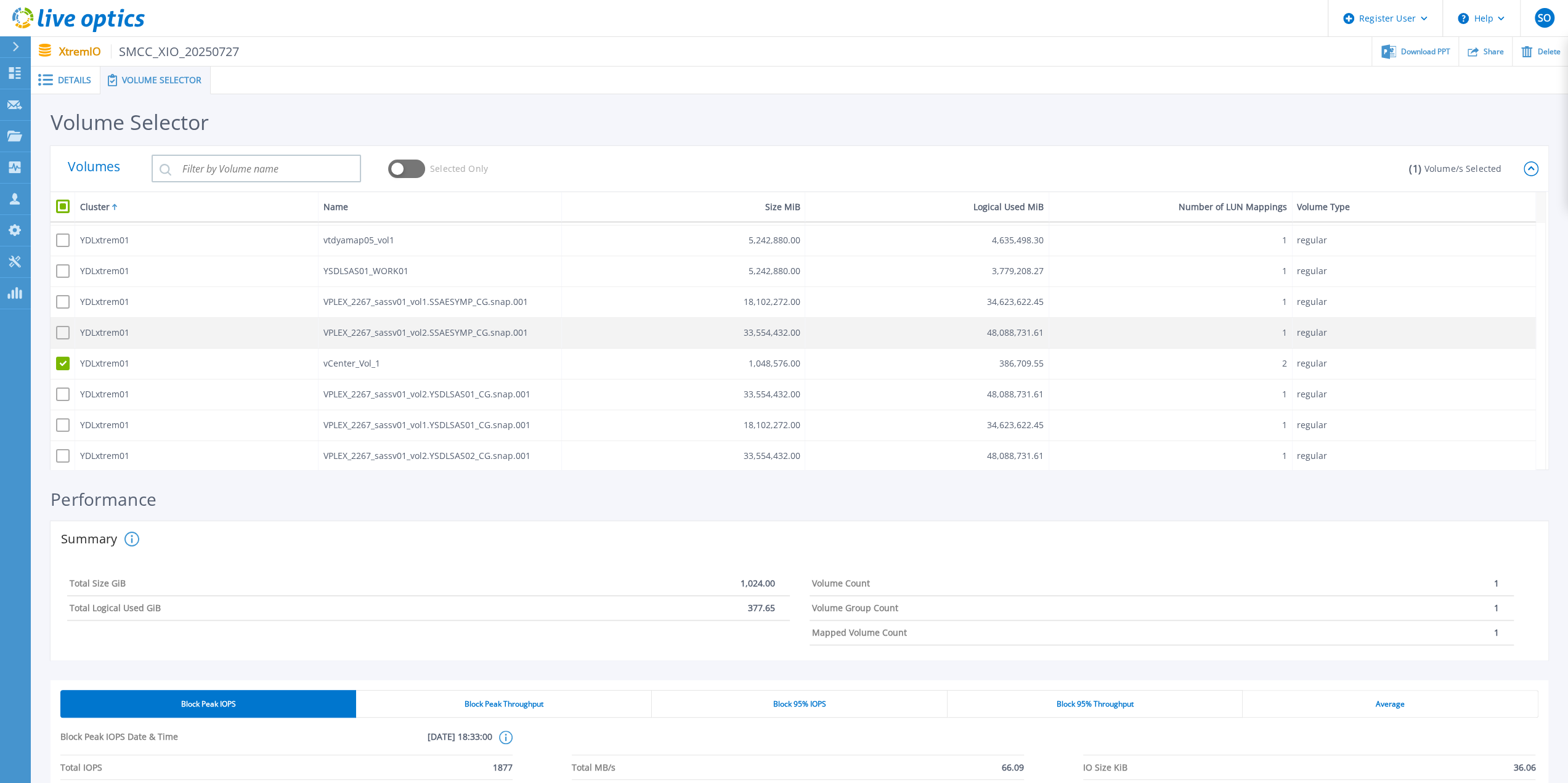
scroll to position [225, 0]
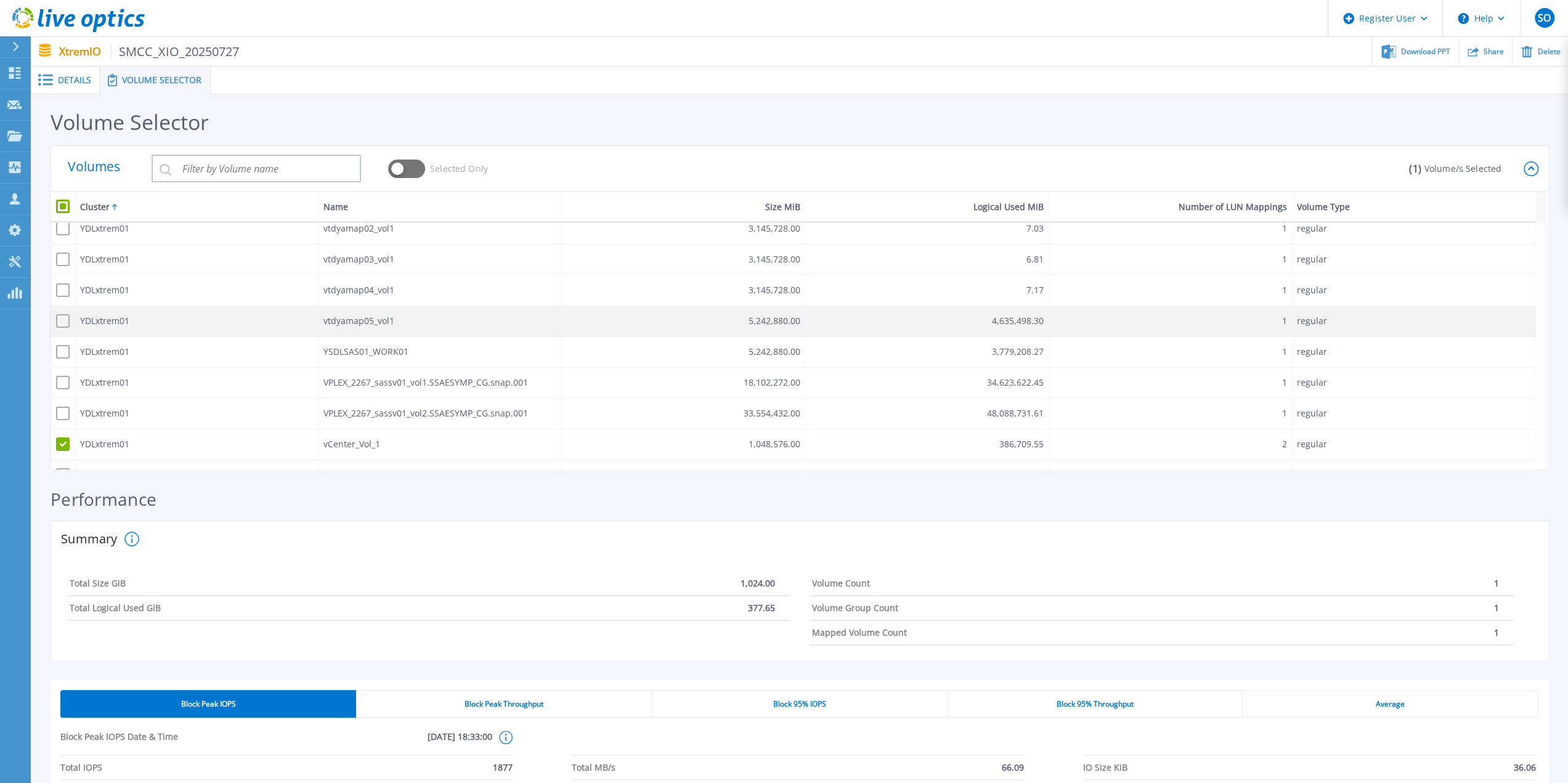
click at [60, 322] on span at bounding box center [62, 320] width 13 height 13
click at [60, 318] on input "checkbox" at bounding box center [60, 318] width 0 height 0
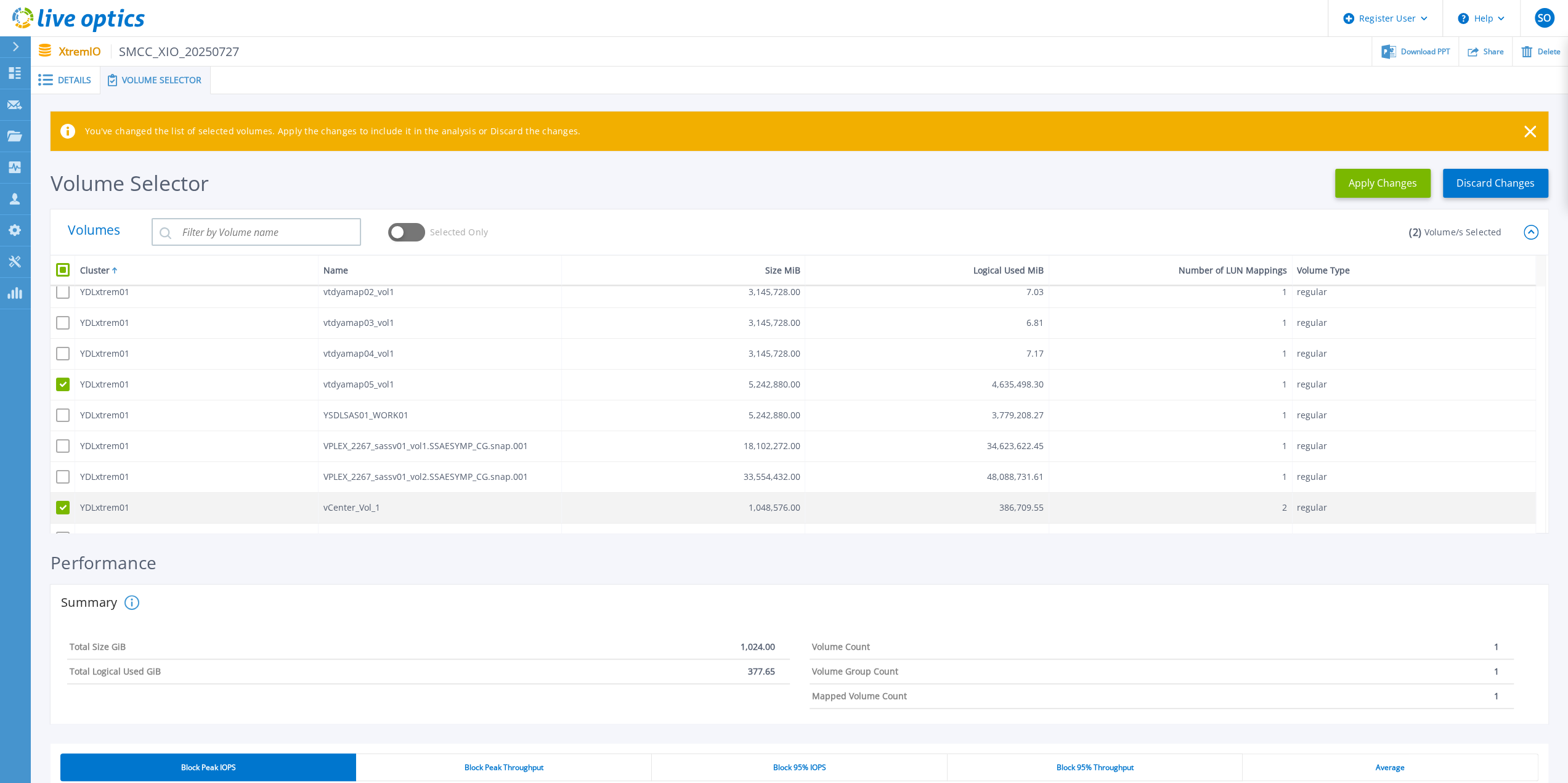
drag, startPoint x: 64, startPoint y: 502, endPoint x: 83, endPoint y: 501, distance: 19.0
click at [64, 502] on span at bounding box center [62, 507] width 13 height 13
click at [60, 505] on input "checkbox" at bounding box center [60, 505] width 0 height 0
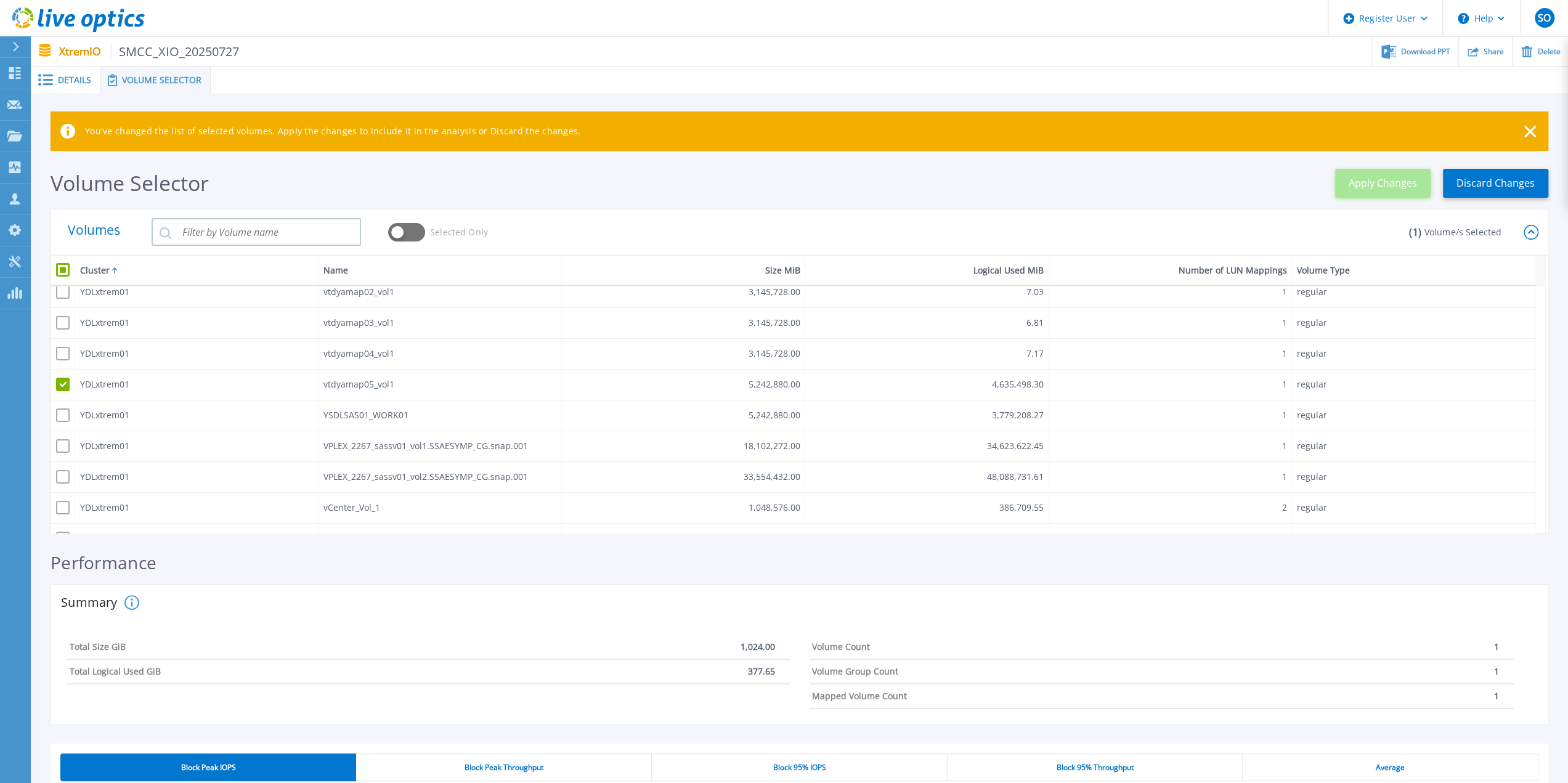
click at [1377, 180] on span "Apply Changes" at bounding box center [1383, 184] width 69 height 17
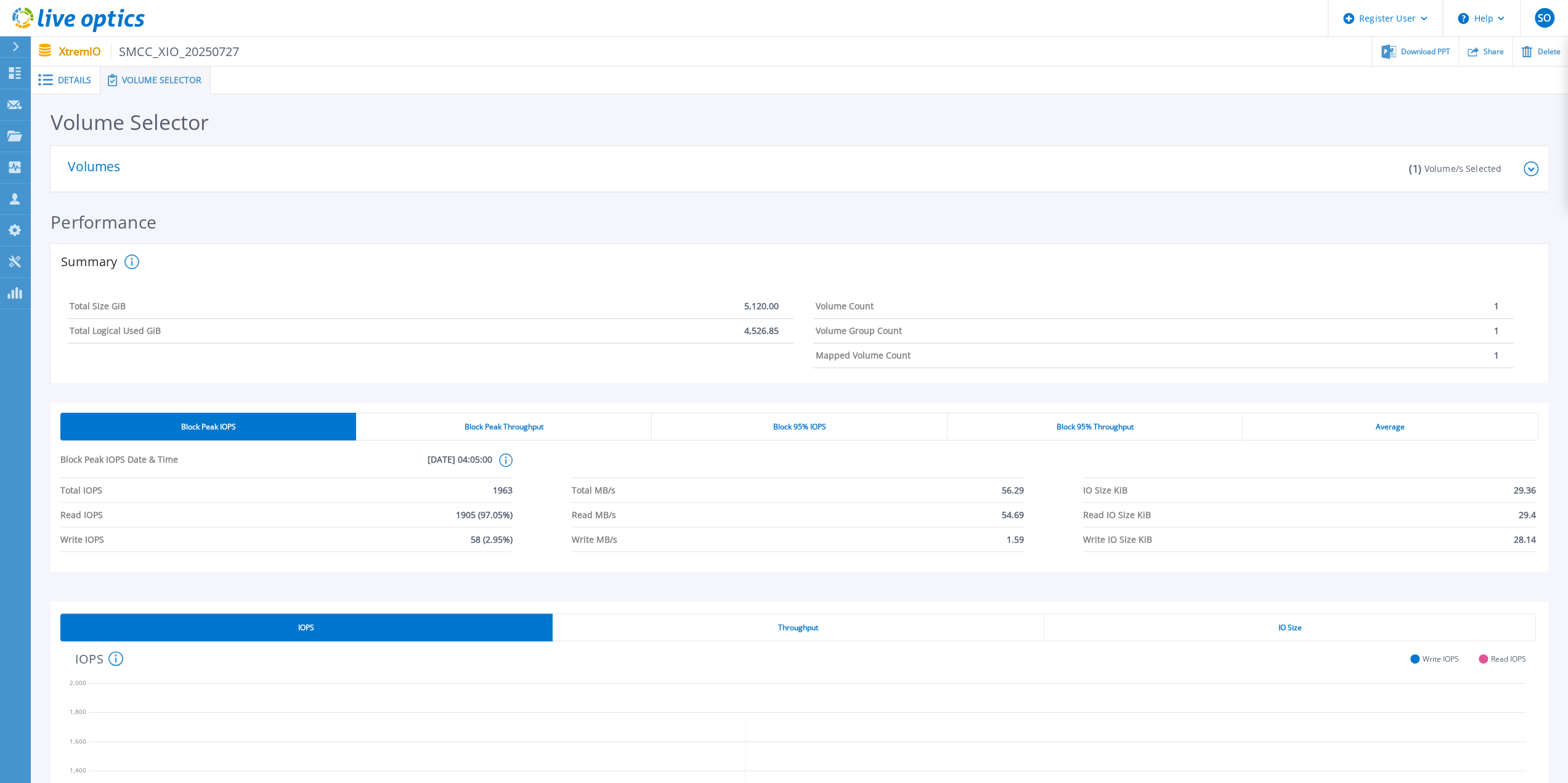
click at [778, 307] on p "5,120.00" at bounding box center [761, 306] width 34 height 10
click at [105, 337] on div "Total Logical Used GiB 4,526.85" at bounding box center [431, 331] width 726 height 25
drag, startPoint x: 126, startPoint y: 333, endPoint x: 783, endPoint y: 334, distance: 657.0
click at [783, 334] on div "Total Logical Used GiB 4,526.85" at bounding box center [431, 331] width 726 height 25
click at [766, 369] on div "Total Size GiB 5,120.00 Total Logical Used GiB 4,526.85" at bounding box center [431, 331] width 746 height 83
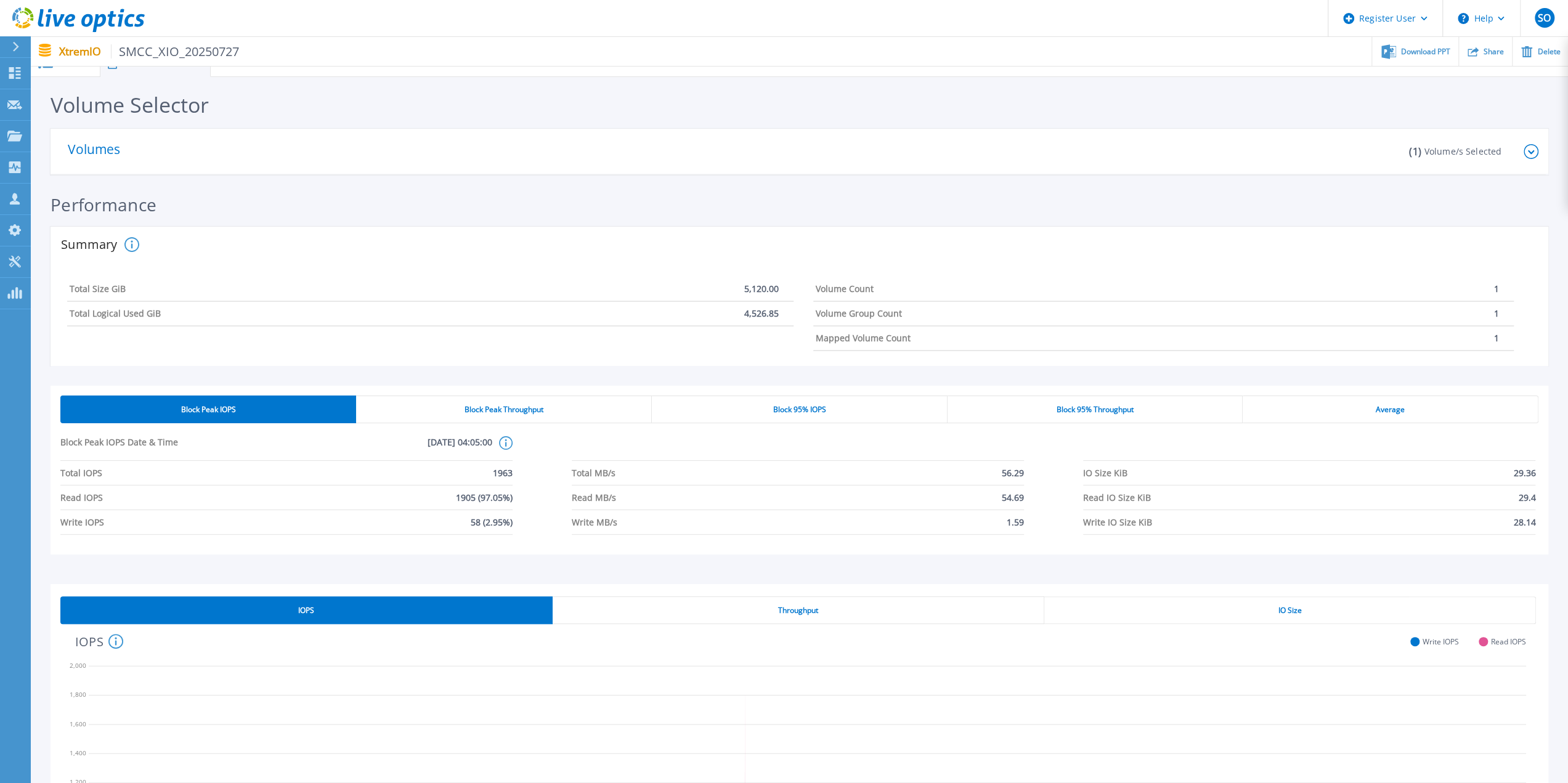
scroll to position [0, 0]
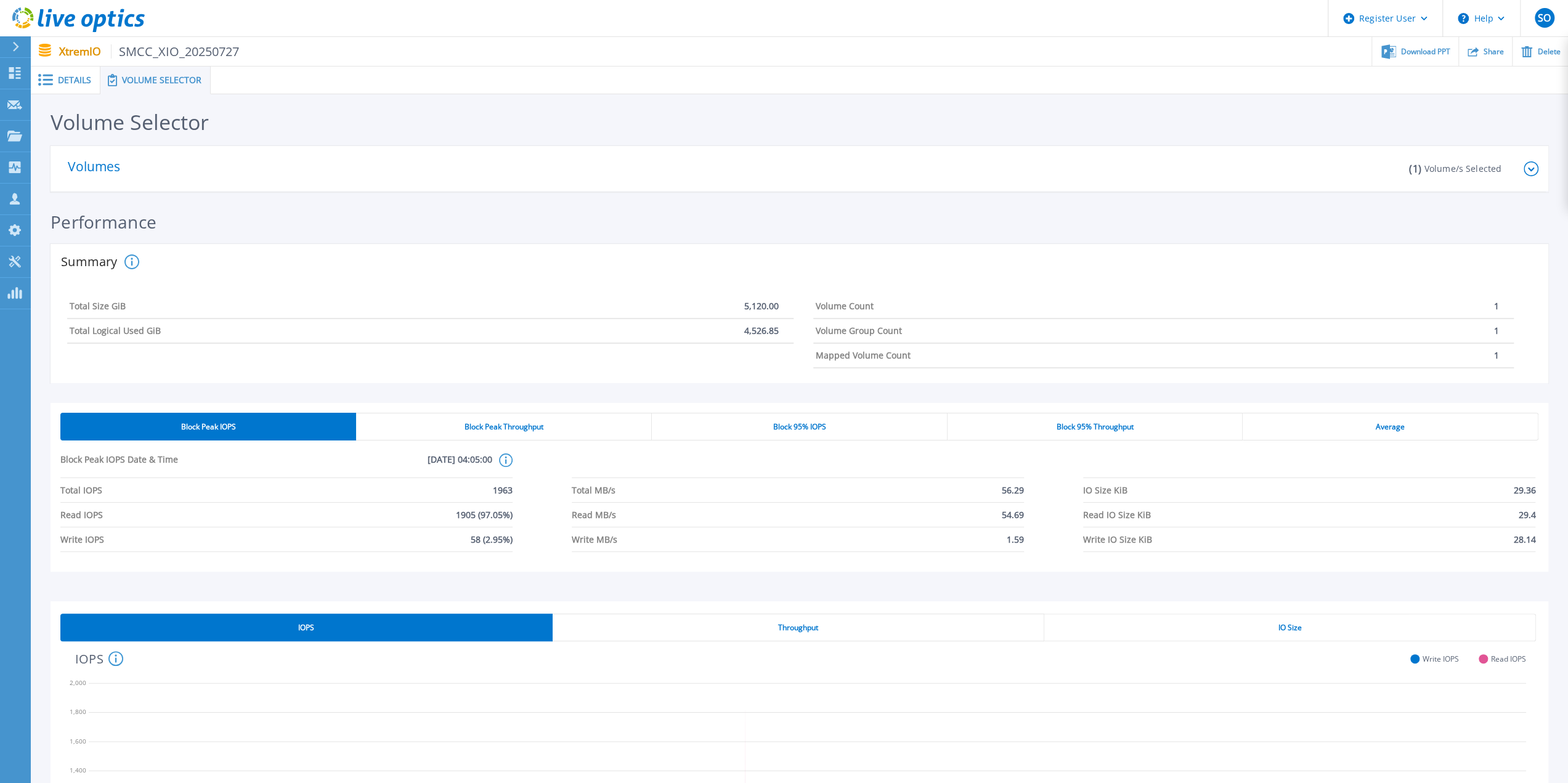
click at [59, 79] on span "Details" at bounding box center [74, 80] width 33 height 8
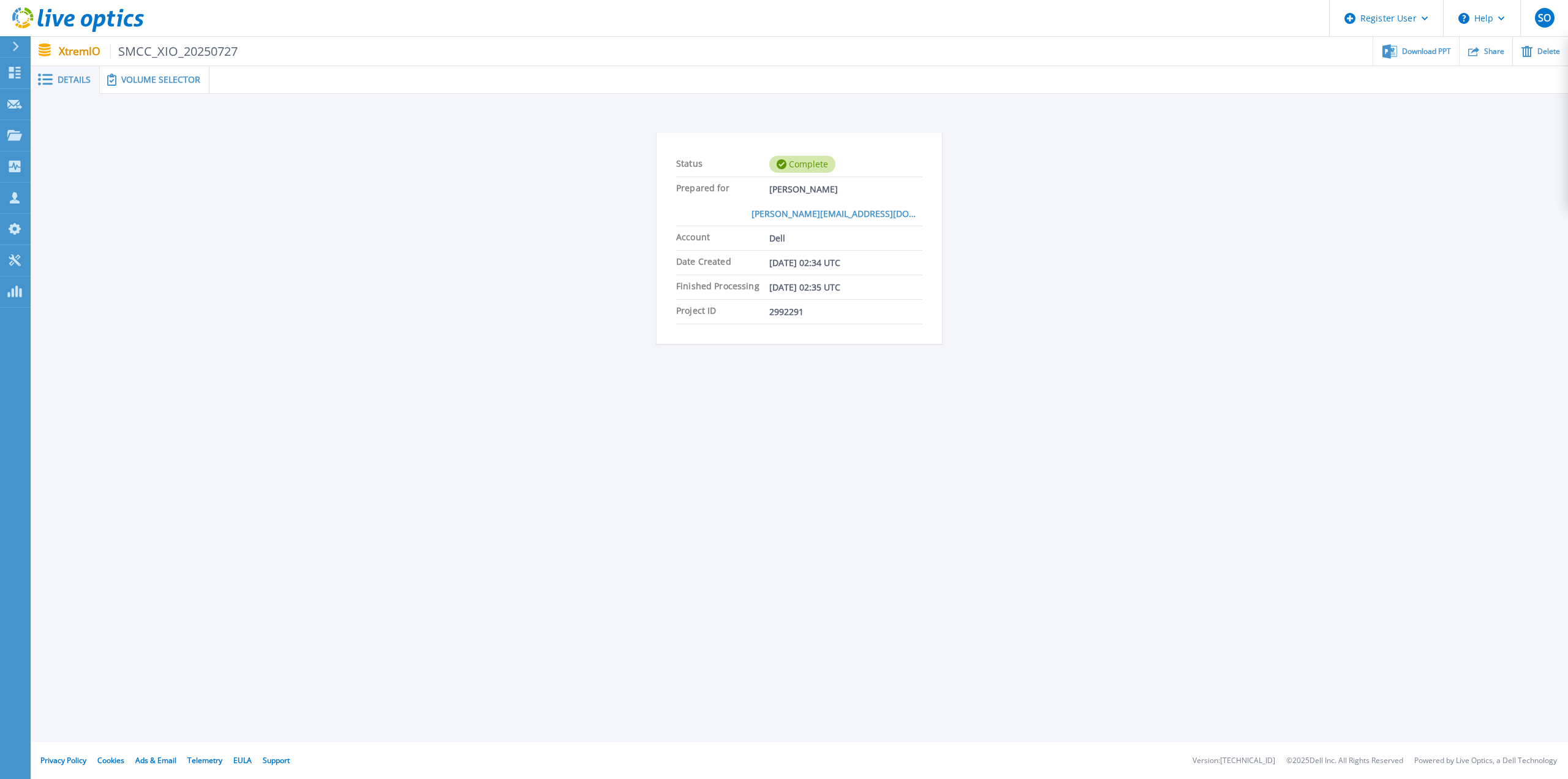
click at [145, 75] on span "Volume Selector" at bounding box center [160, 80] width 79 height 8
